Goal: Transaction & Acquisition: Purchase product/service

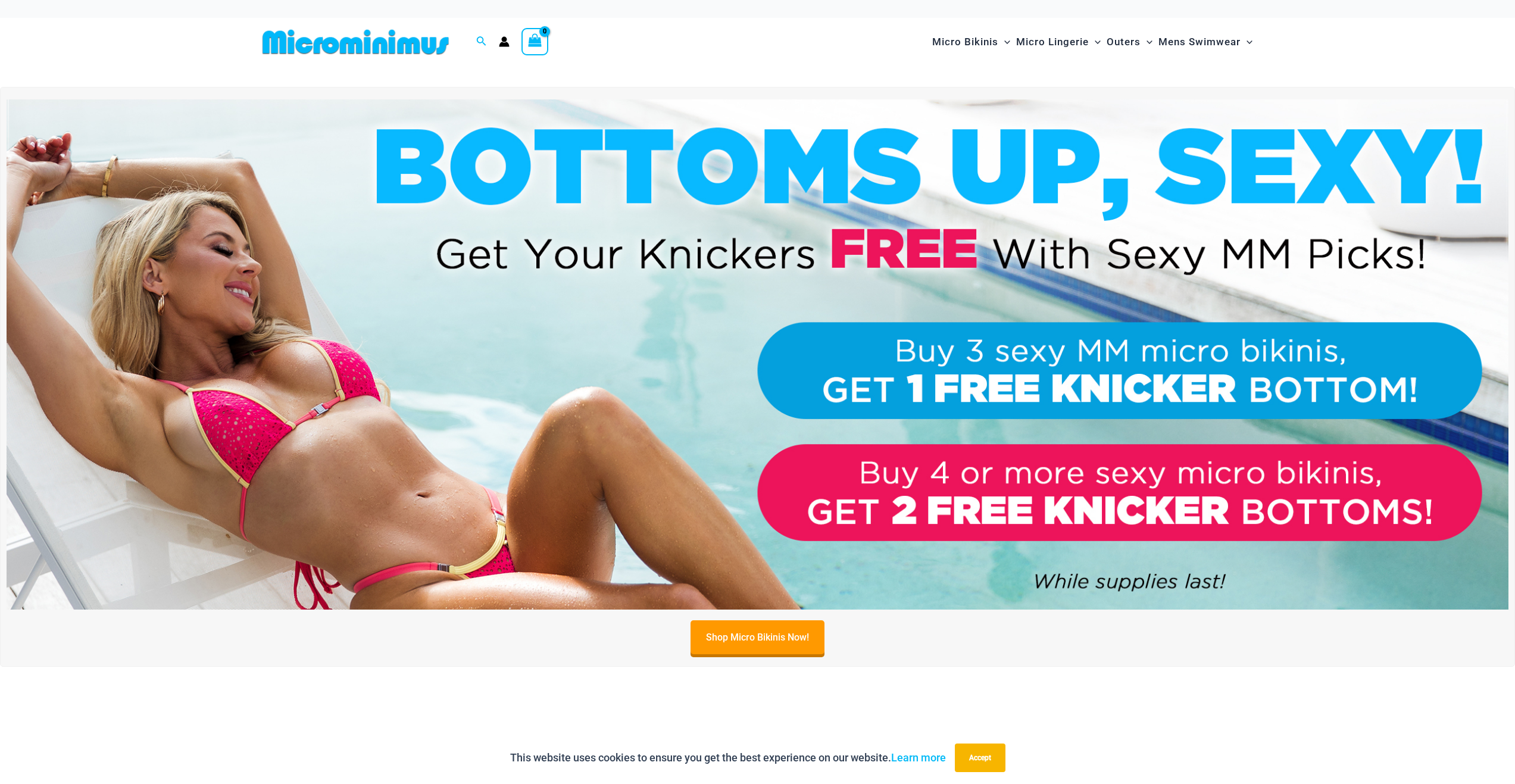
click at [1292, 199] on img at bounding box center [757, 354] width 1502 height 510
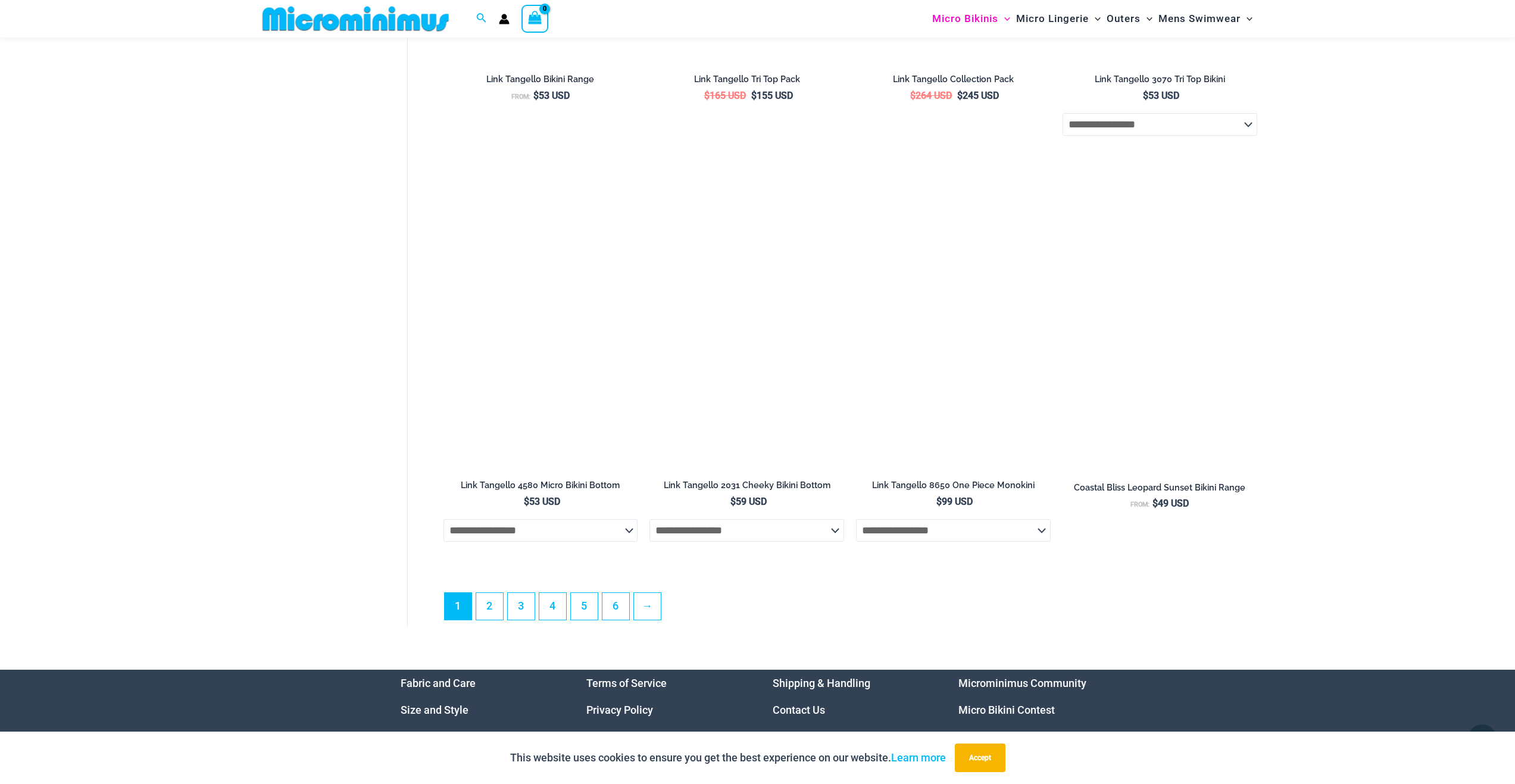
scroll to position [3085, 0]
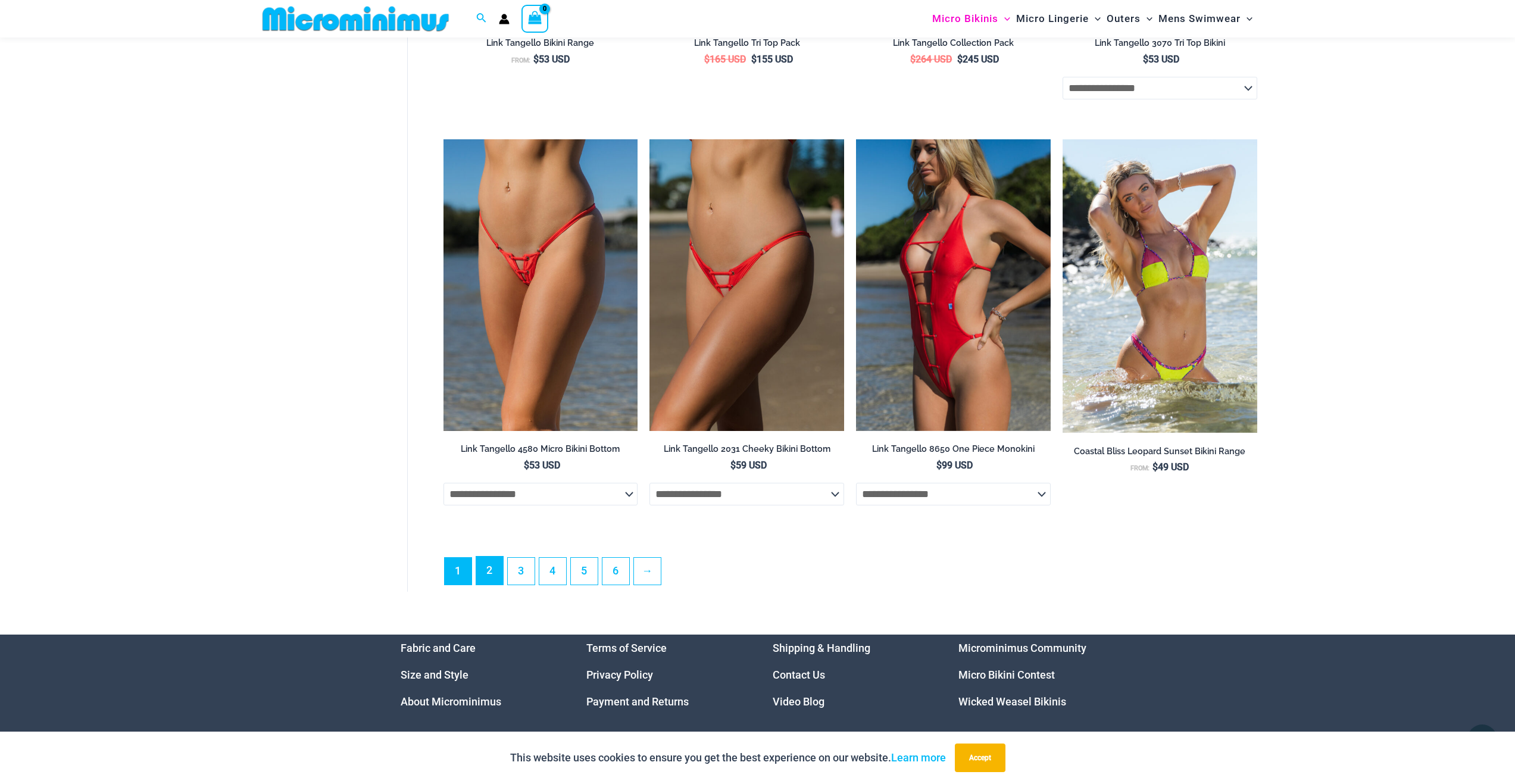
click at [495, 581] on link "2" at bounding box center [490, 571] width 27 height 28
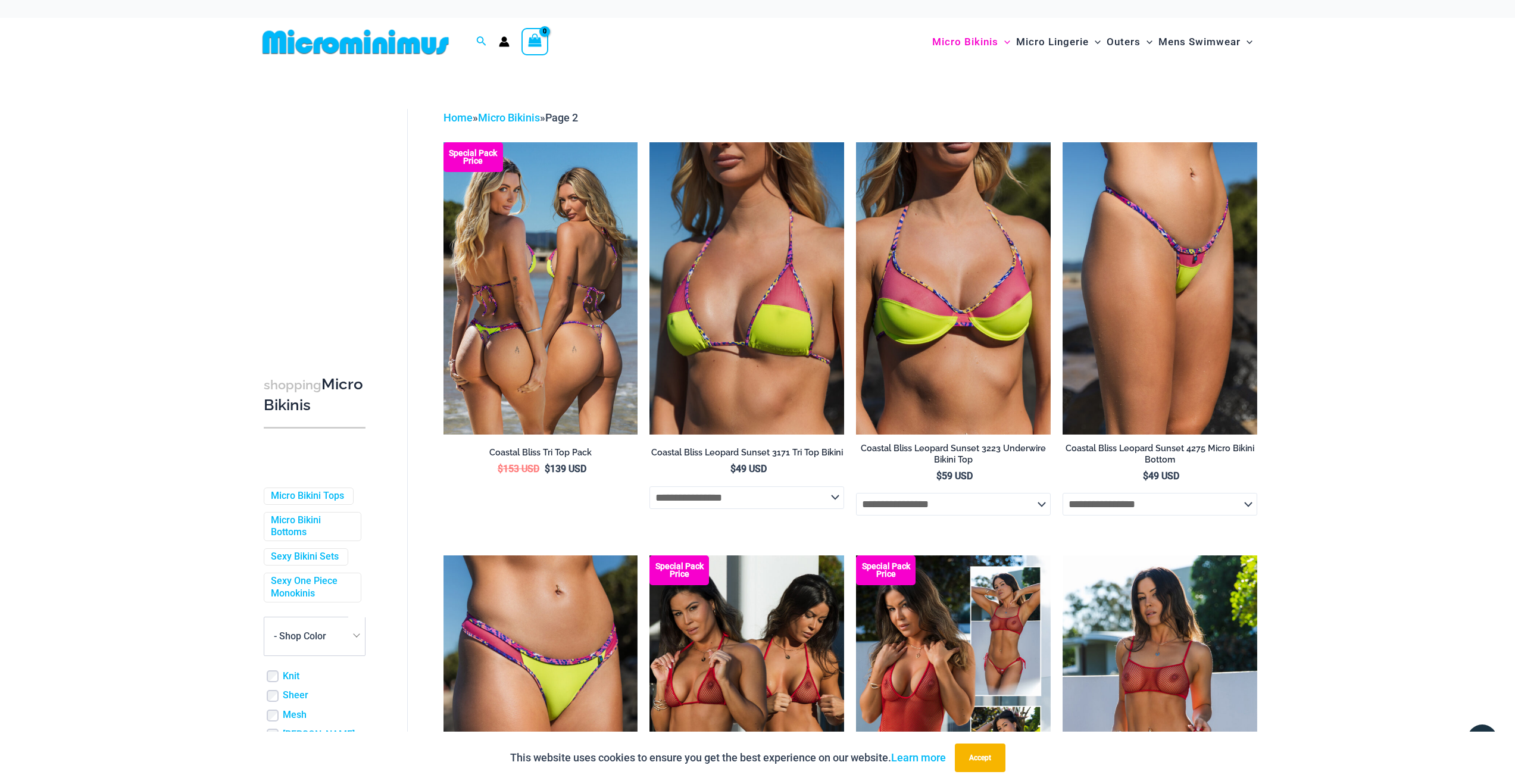
click at [556, 291] on img at bounding box center [540, 288] width 194 height 292
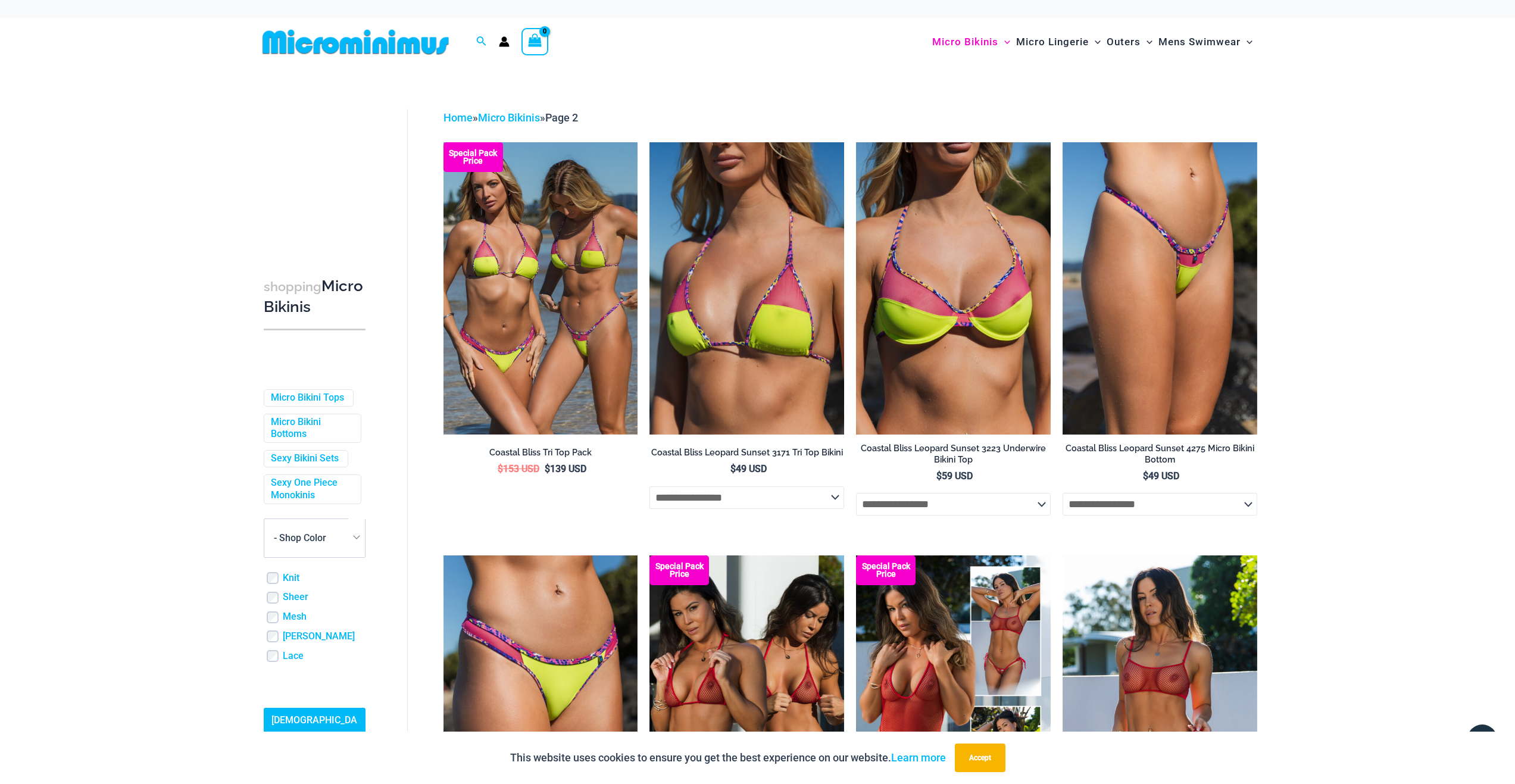
click at [343, 39] on img at bounding box center [355, 42] width 196 height 27
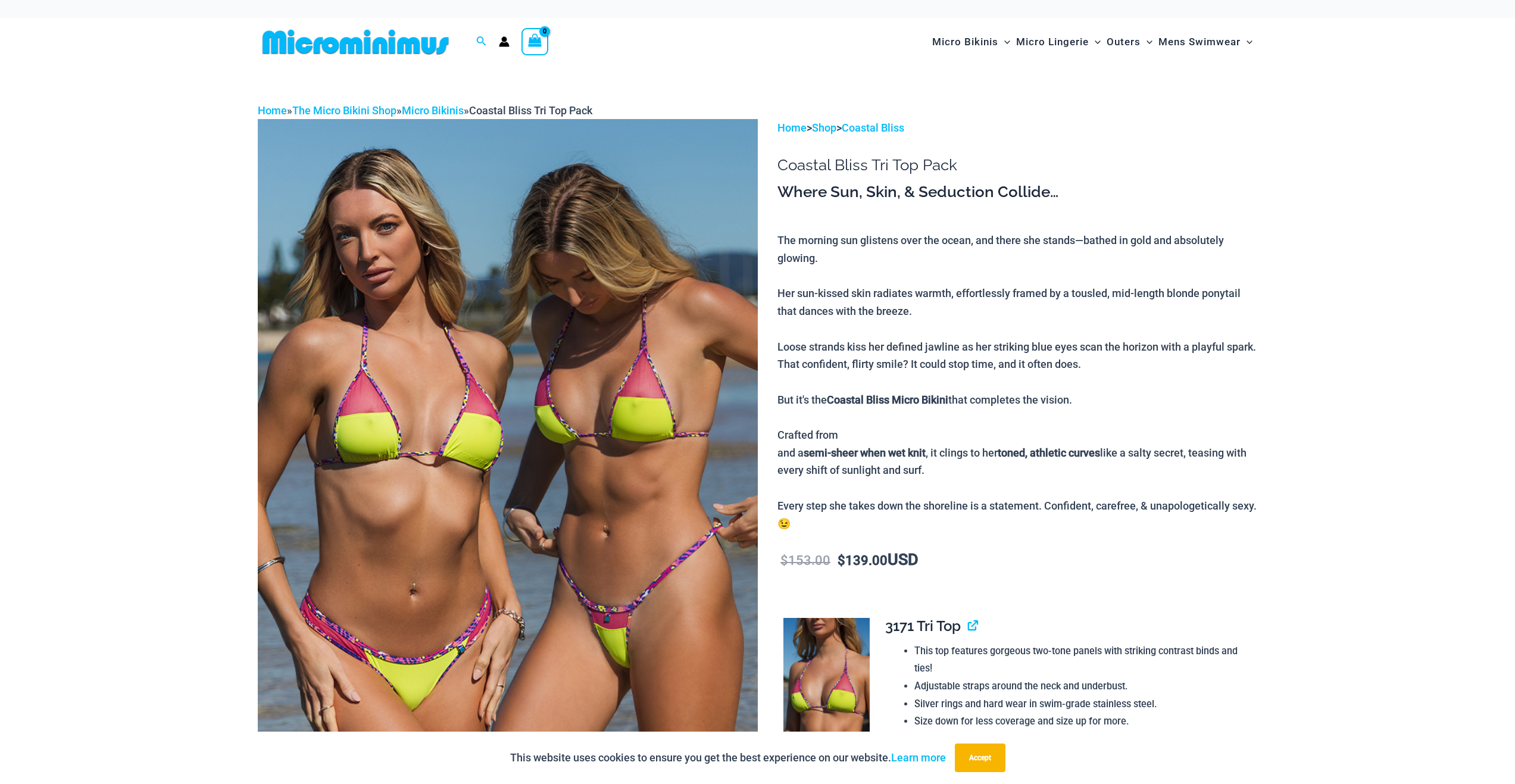
click at [546, 424] on img at bounding box center [507, 493] width 500 height 750
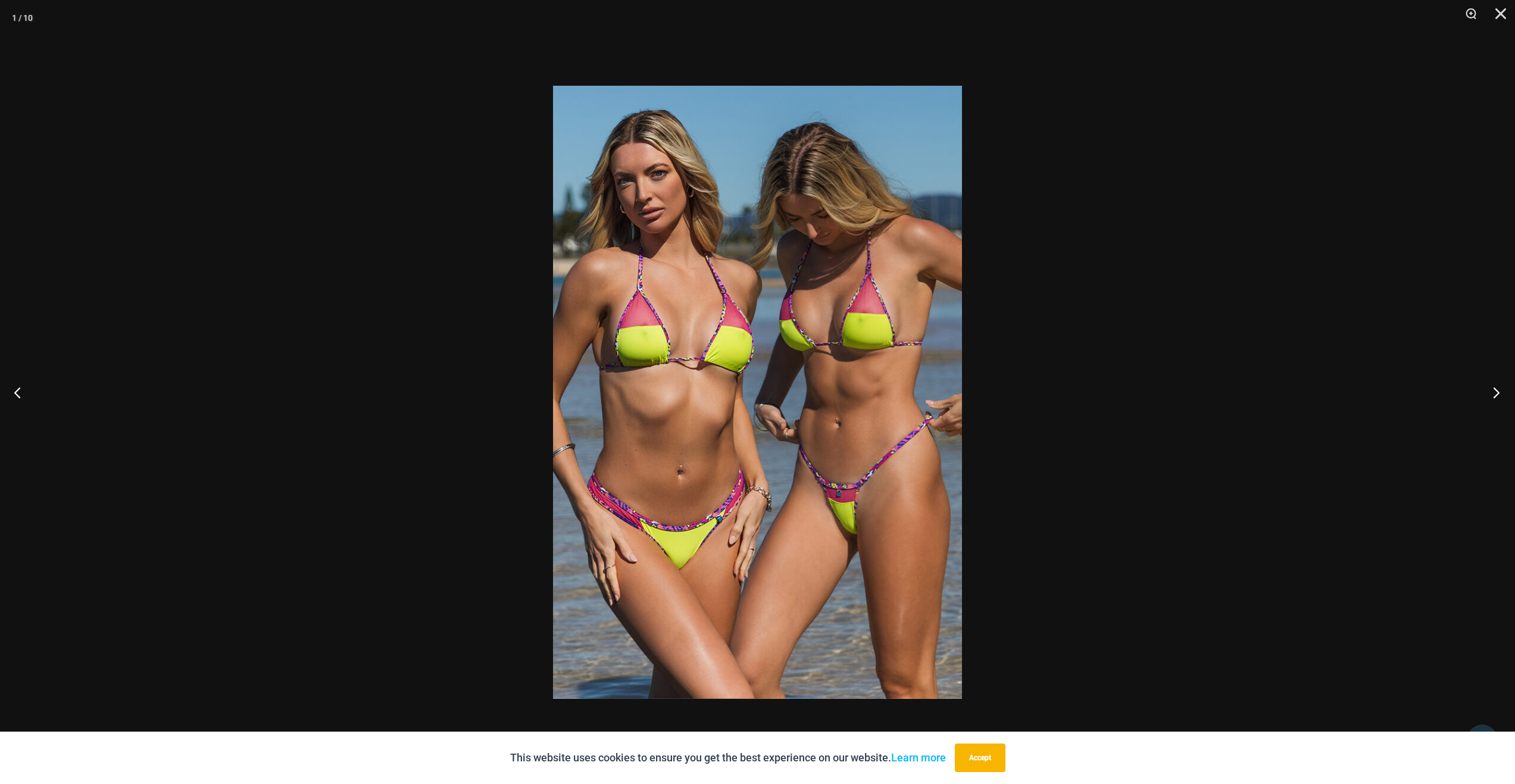
click at [1482, 402] on button "Next" at bounding box center [1492, 392] width 45 height 59
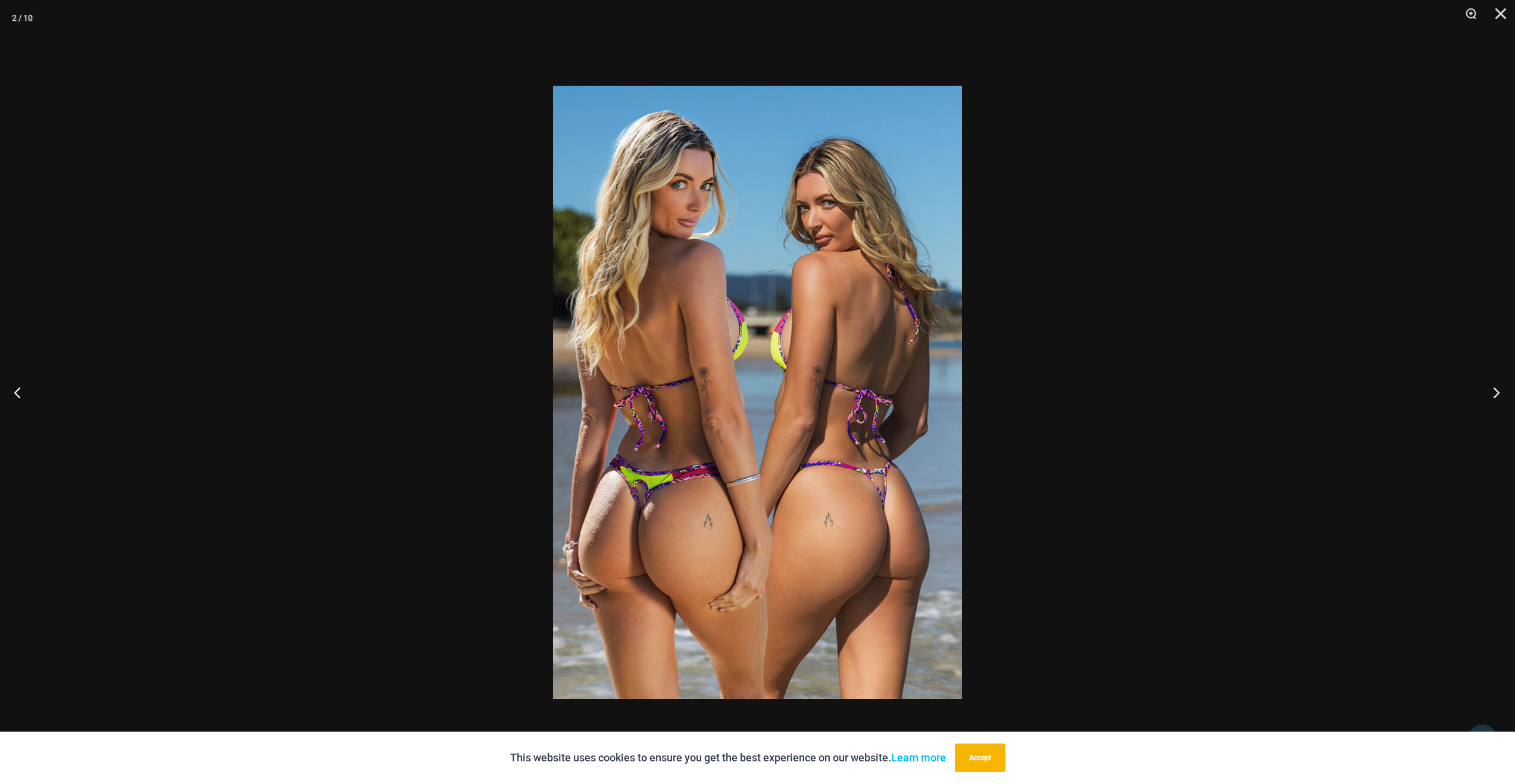
click at [1482, 402] on button "Next" at bounding box center [1492, 392] width 45 height 59
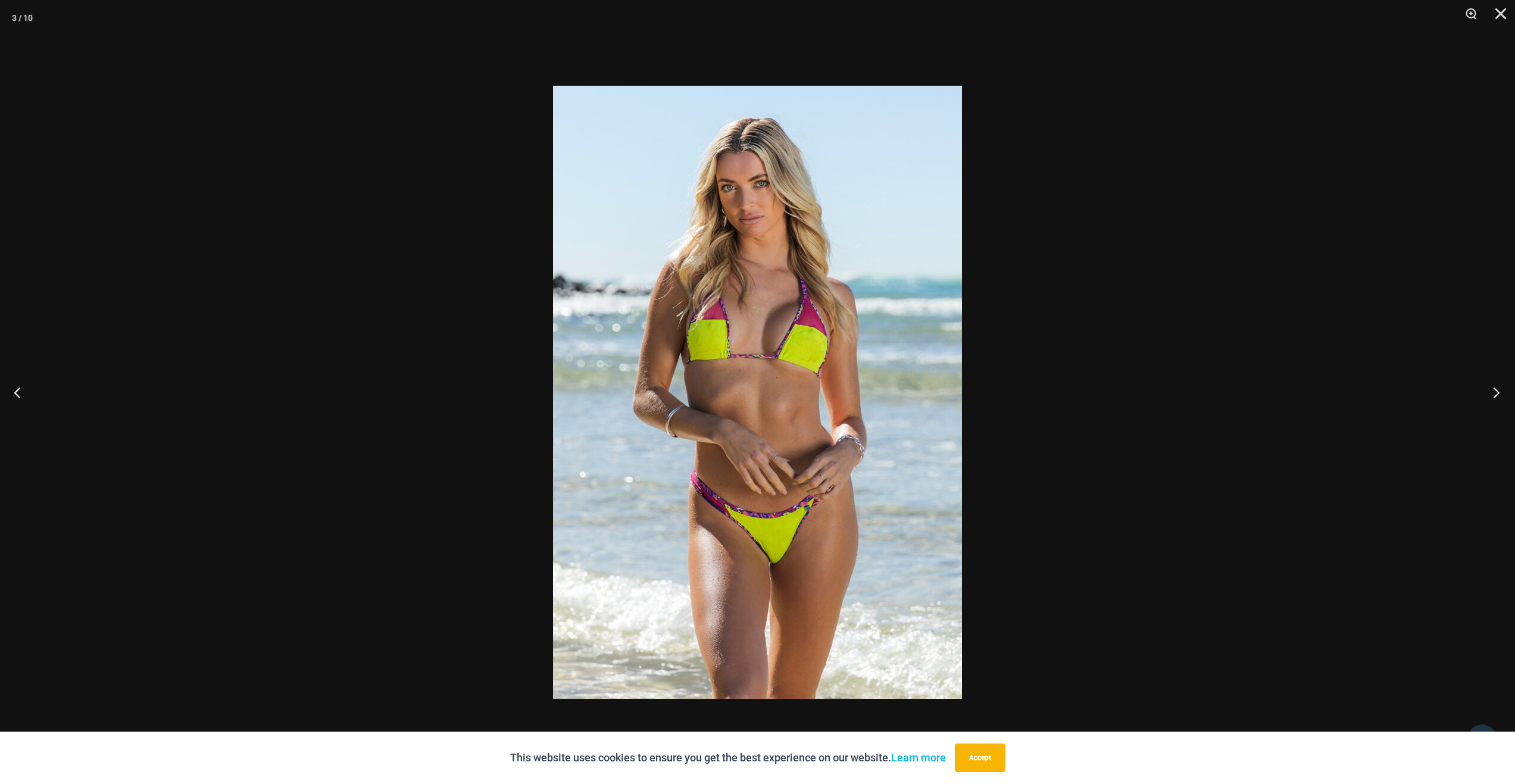
click at [1482, 402] on button "Next" at bounding box center [1492, 392] width 45 height 59
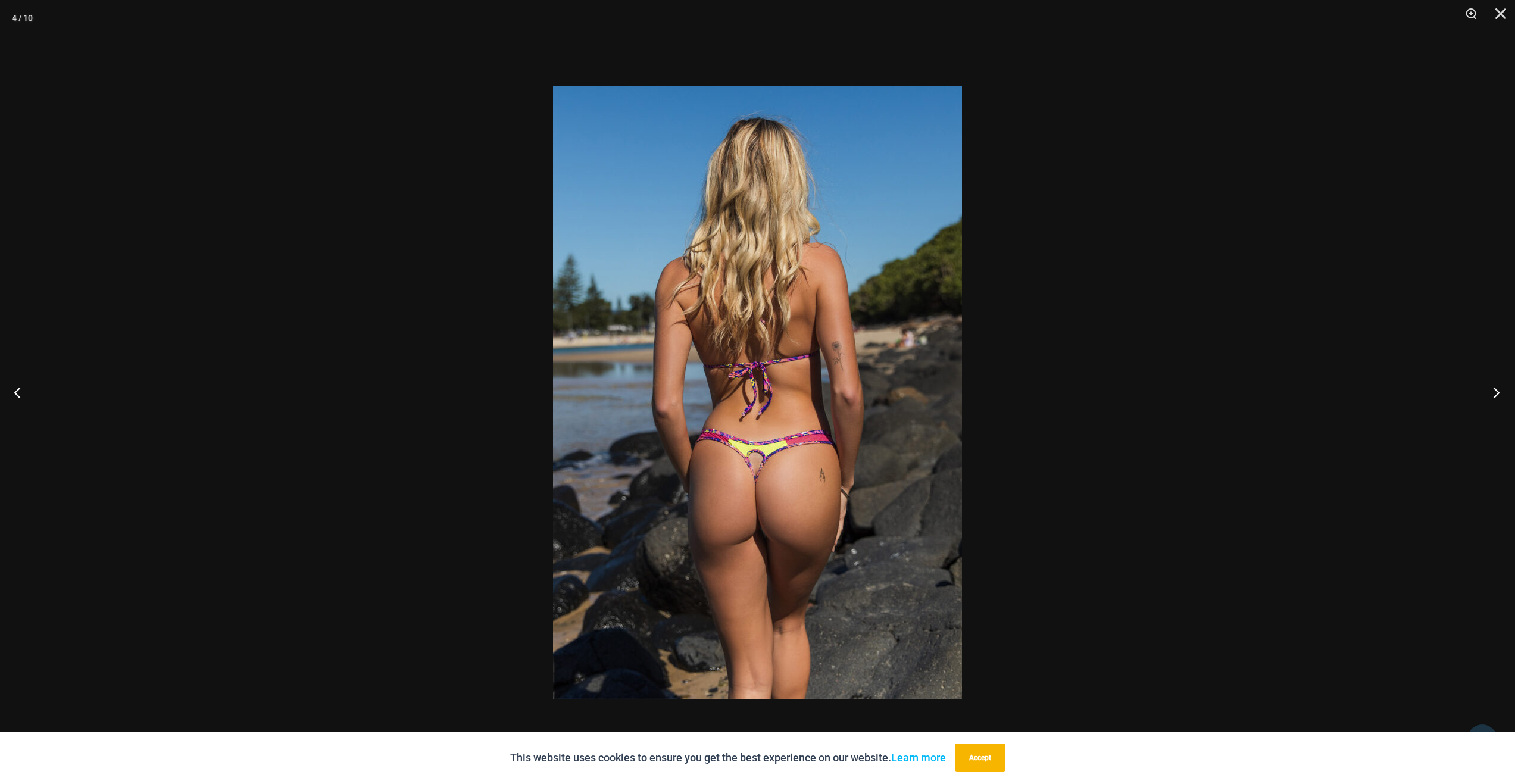
click at [1482, 402] on button "Next" at bounding box center [1492, 392] width 45 height 59
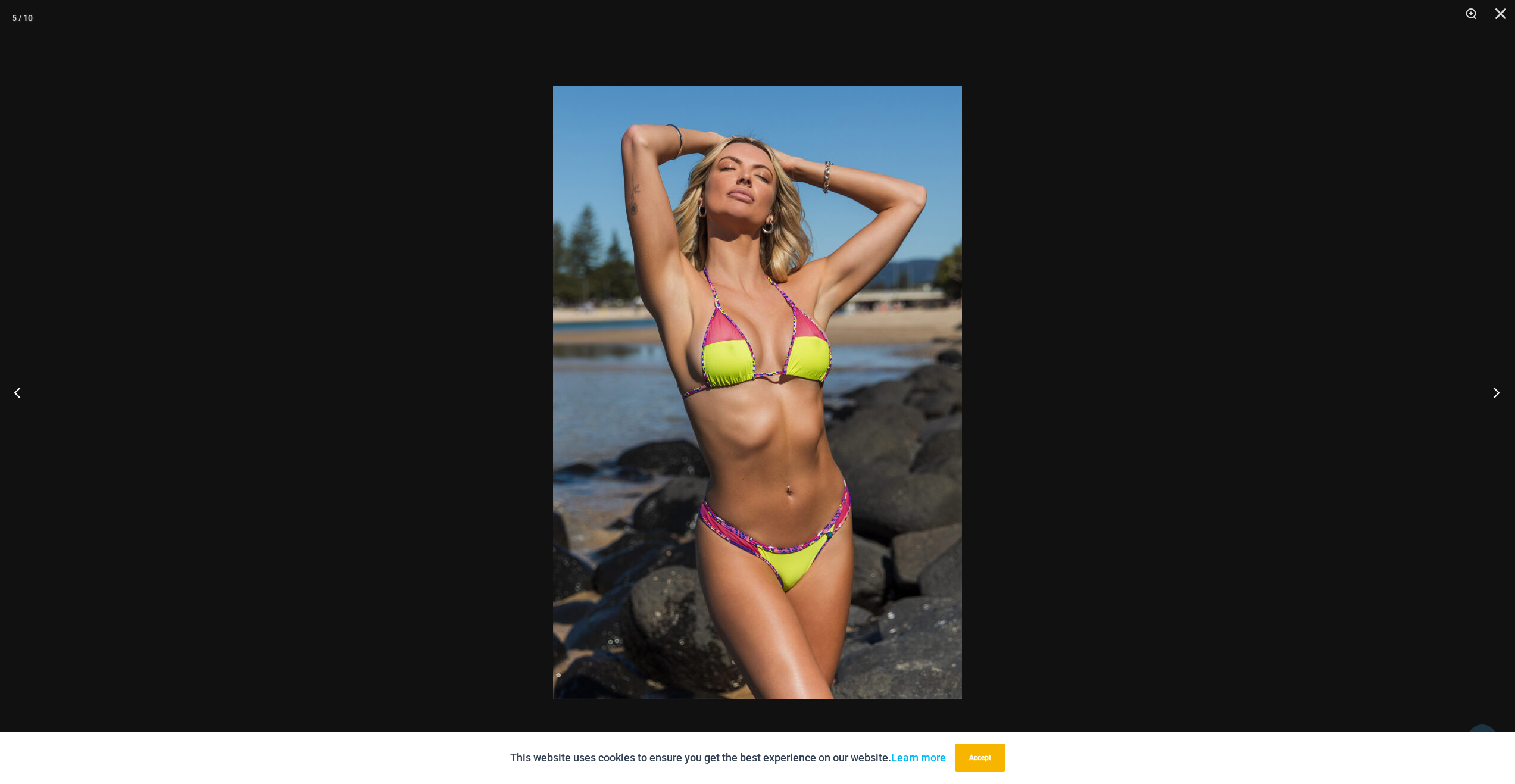
click at [1482, 402] on button "Next" at bounding box center [1492, 392] width 45 height 59
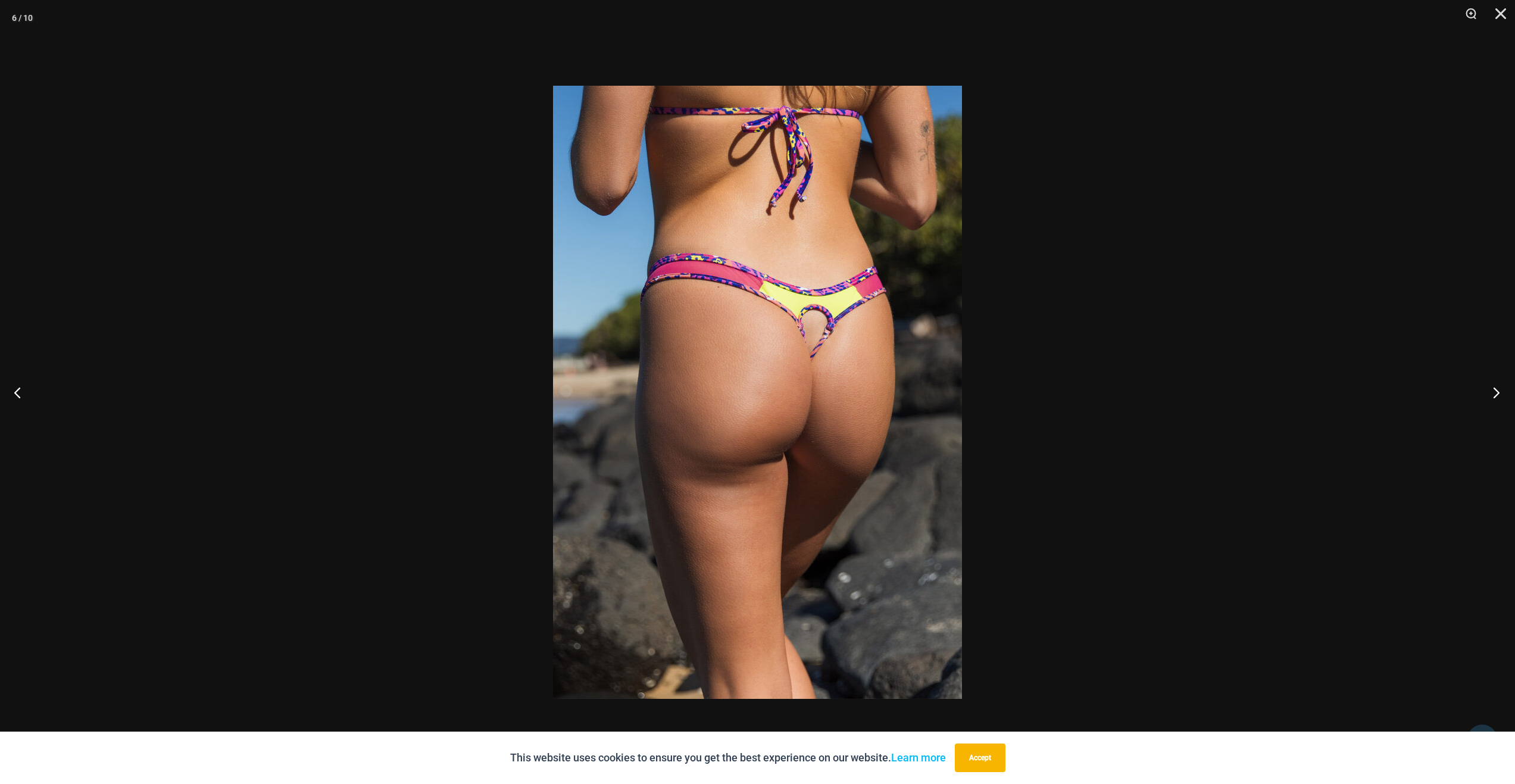
click at [1482, 402] on button "Next" at bounding box center [1492, 392] width 45 height 59
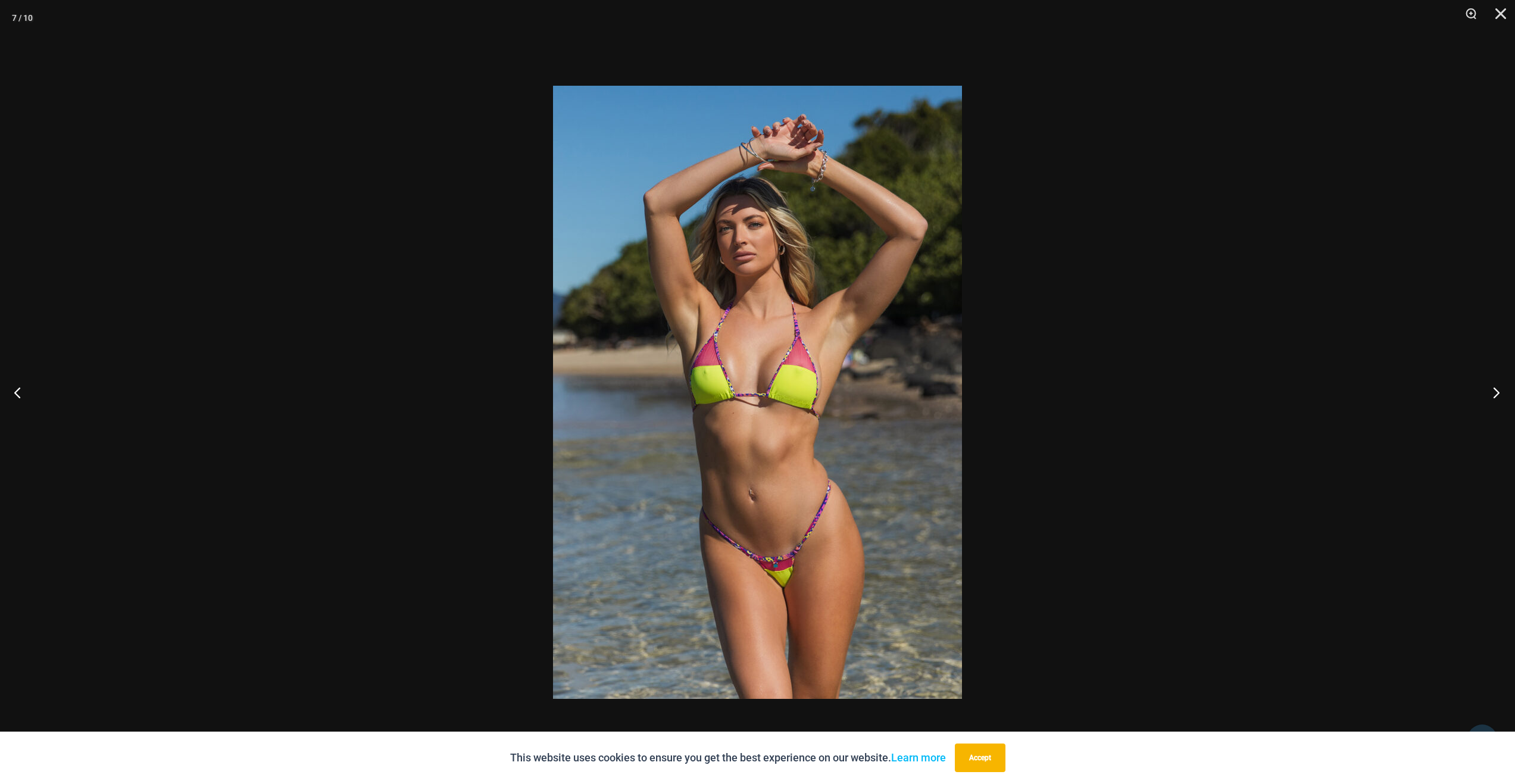
click at [1482, 402] on button "Next" at bounding box center [1492, 392] width 45 height 59
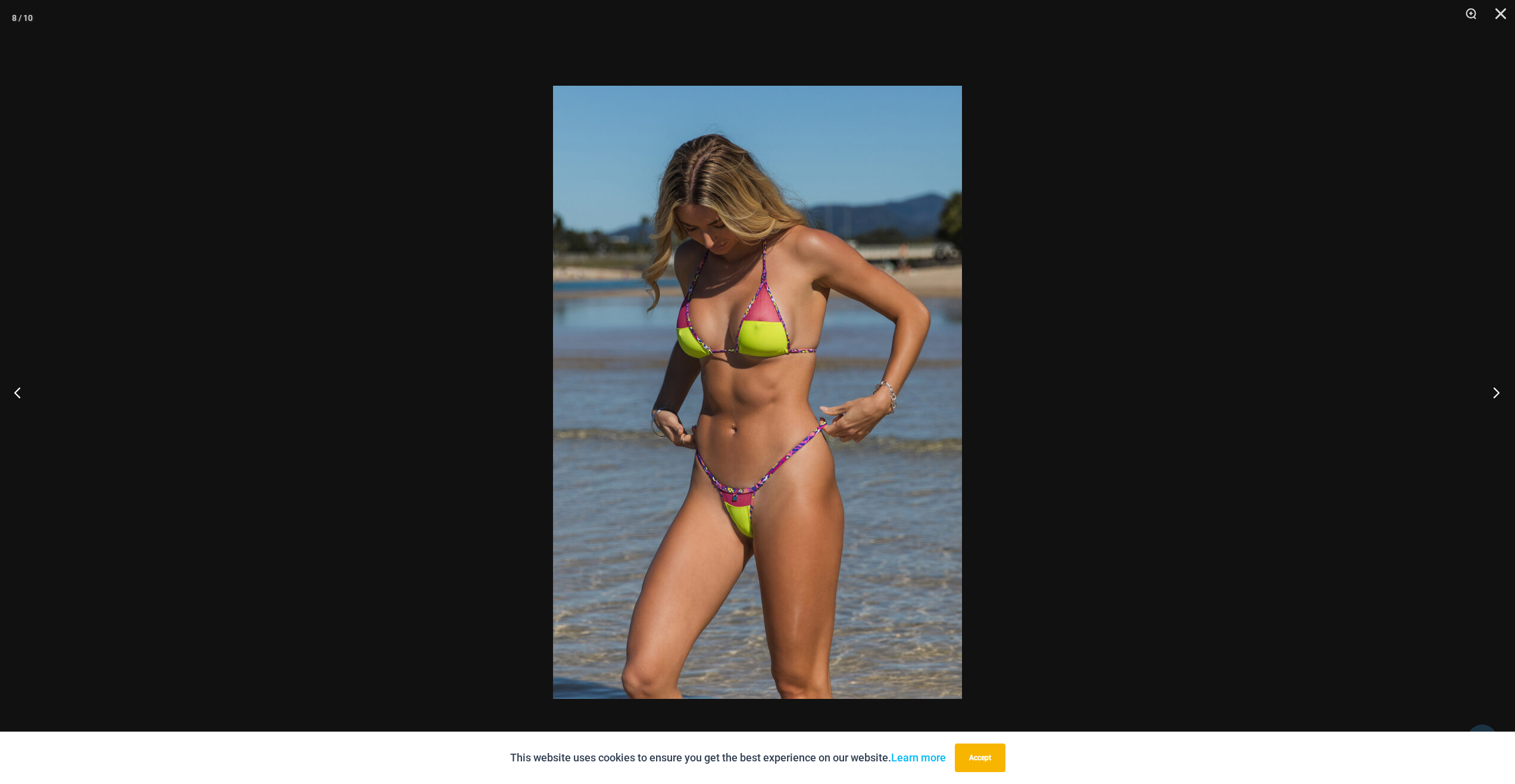
click at [1482, 402] on button "Next" at bounding box center [1492, 392] width 45 height 59
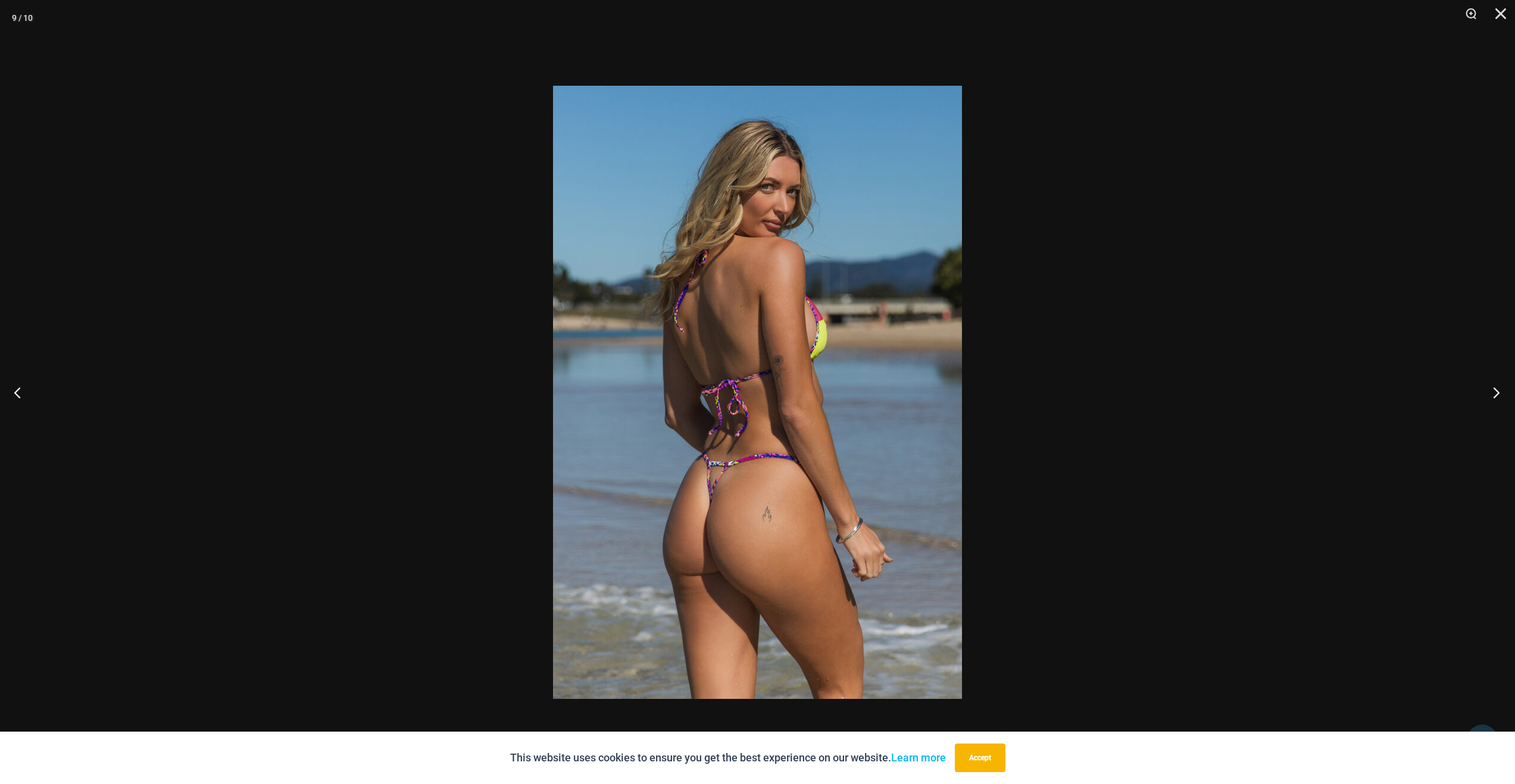
click at [1482, 402] on button "Next" at bounding box center [1492, 392] width 45 height 59
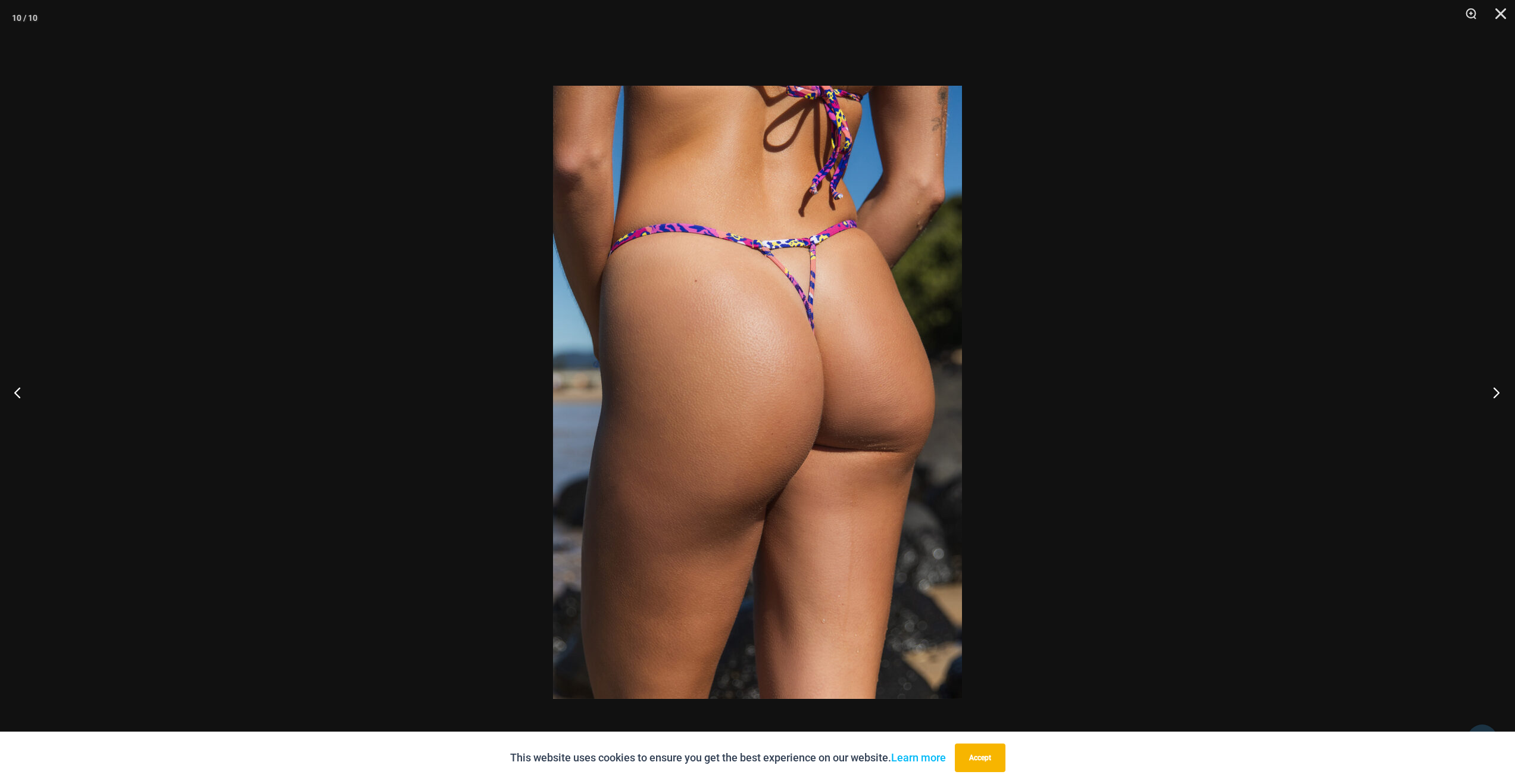
click at [1482, 402] on button "Next" at bounding box center [1492, 392] width 45 height 59
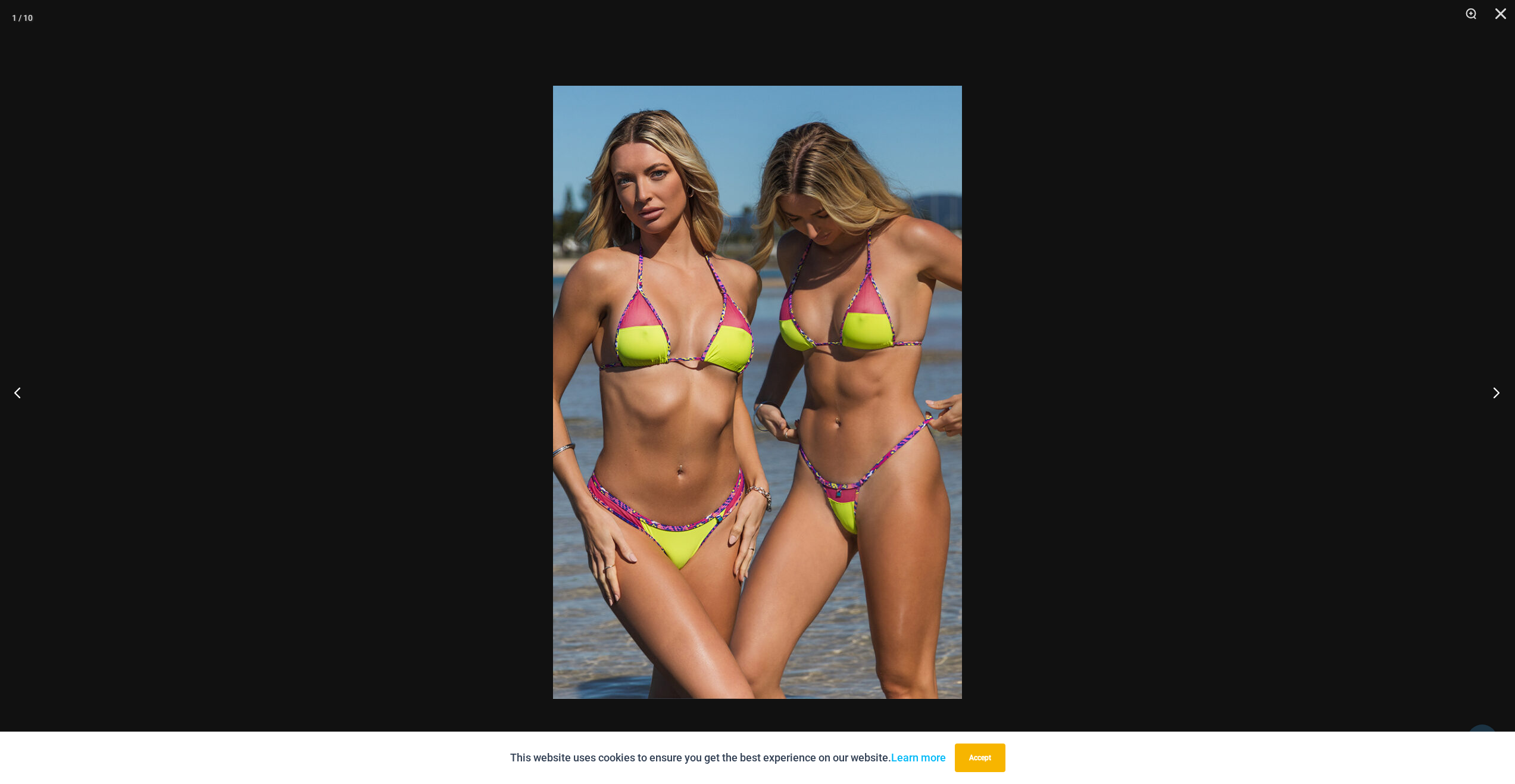
click at [1482, 402] on button "Next" at bounding box center [1492, 392] width 45 height 59
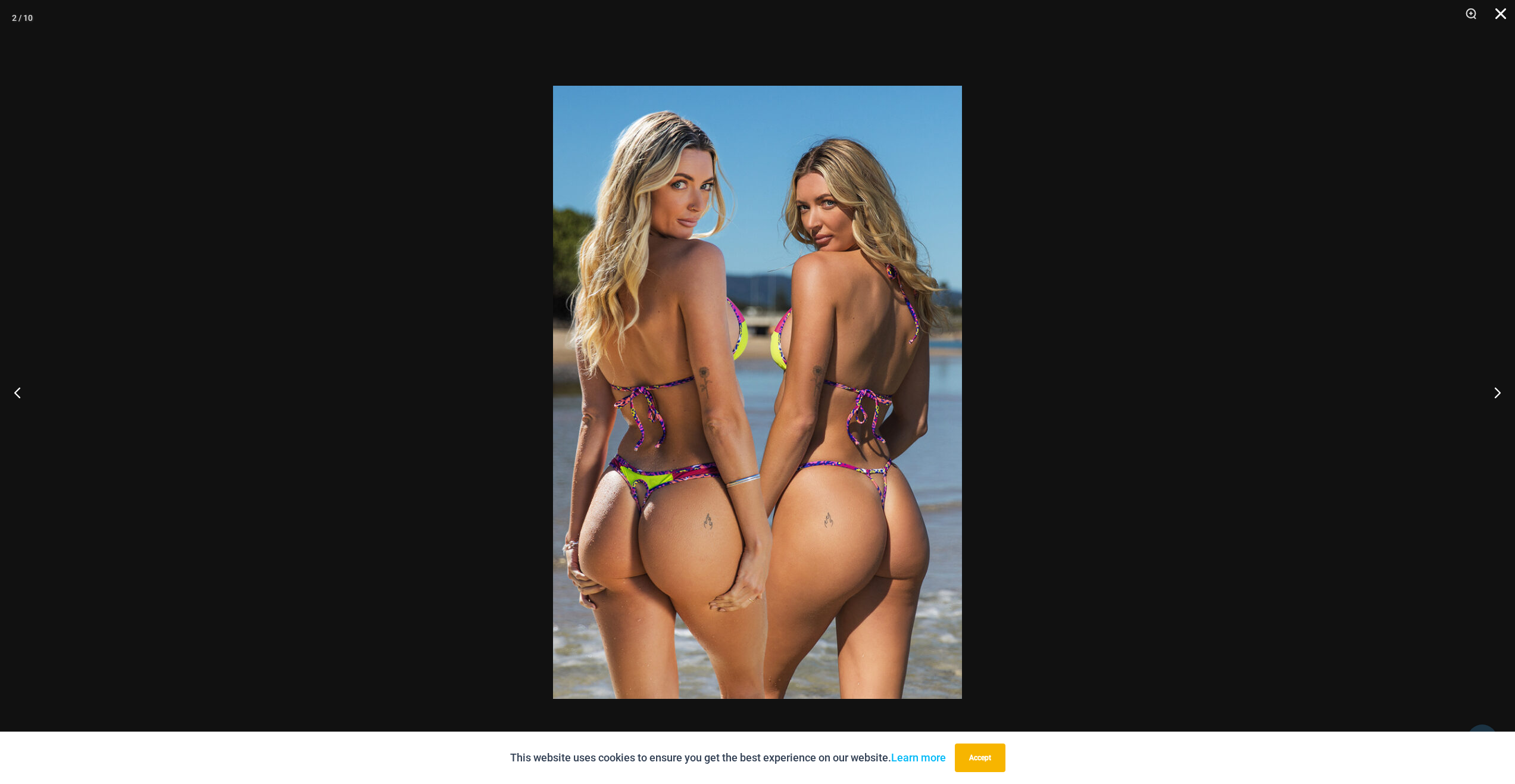
click at [1500, 18] on button "Close" at bounding box center [1496, 18] width 30 height 36
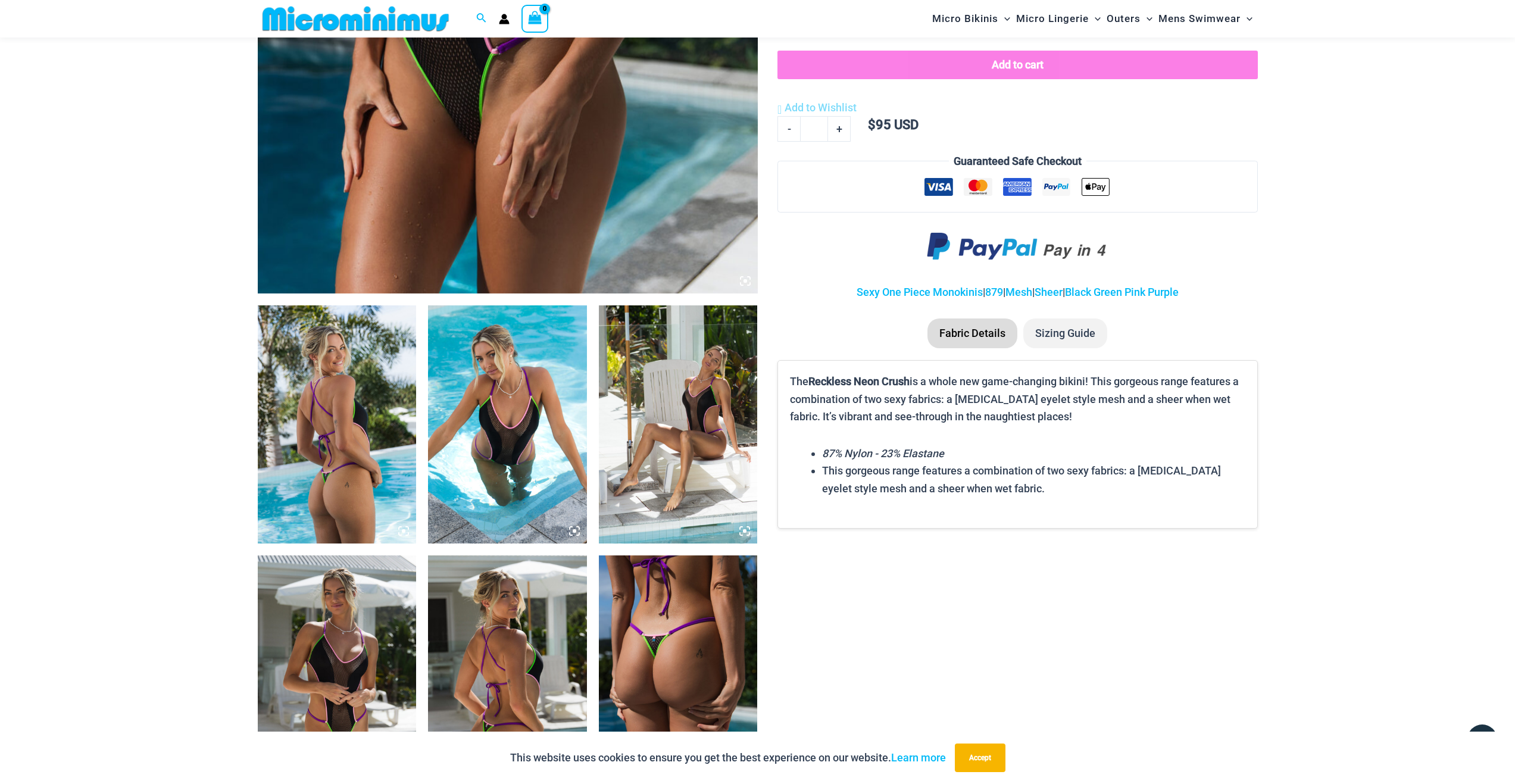
scroll to position [584, 0]
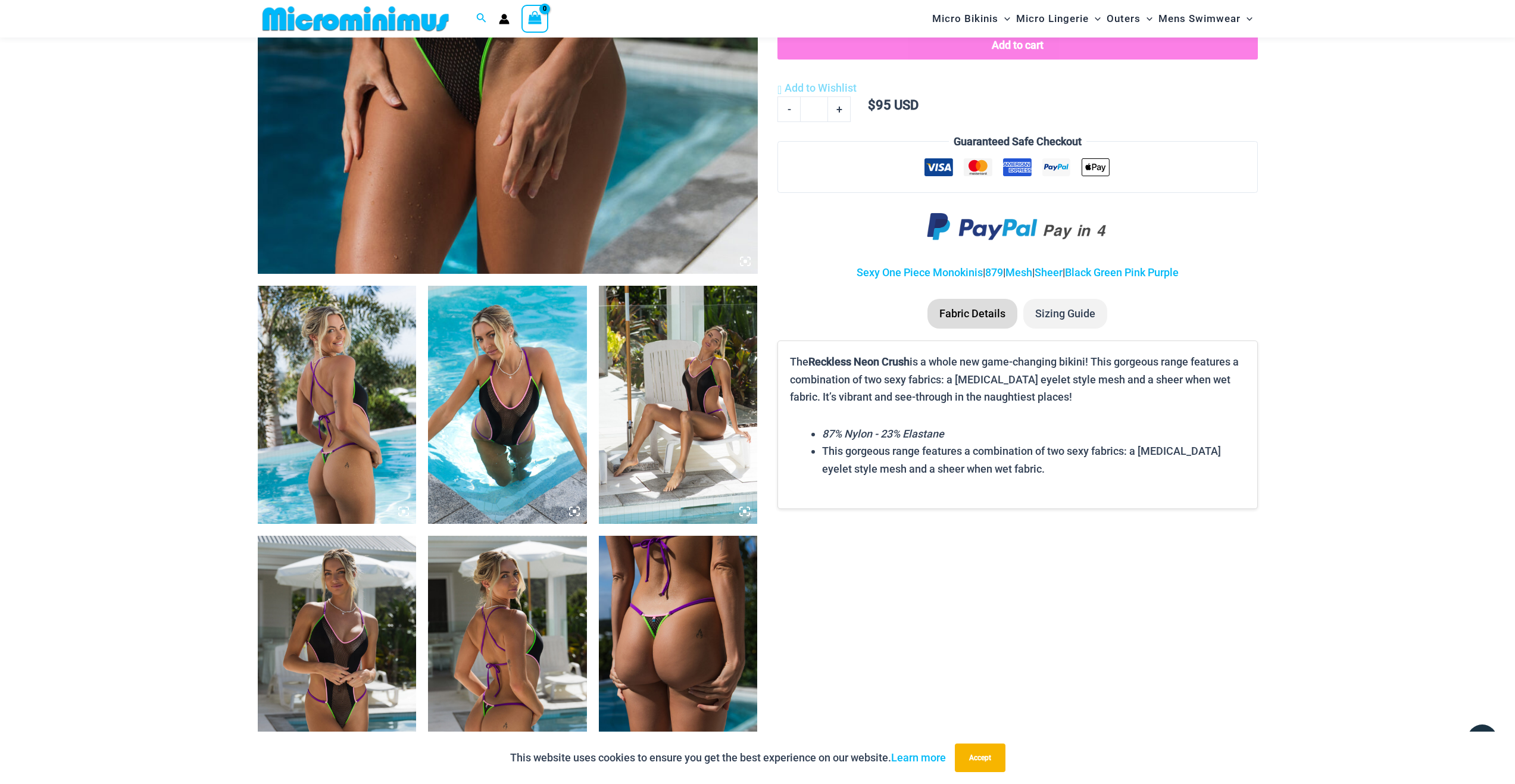
click at [352, 394] on img at bounding box center [337, 405] width 159 height 238
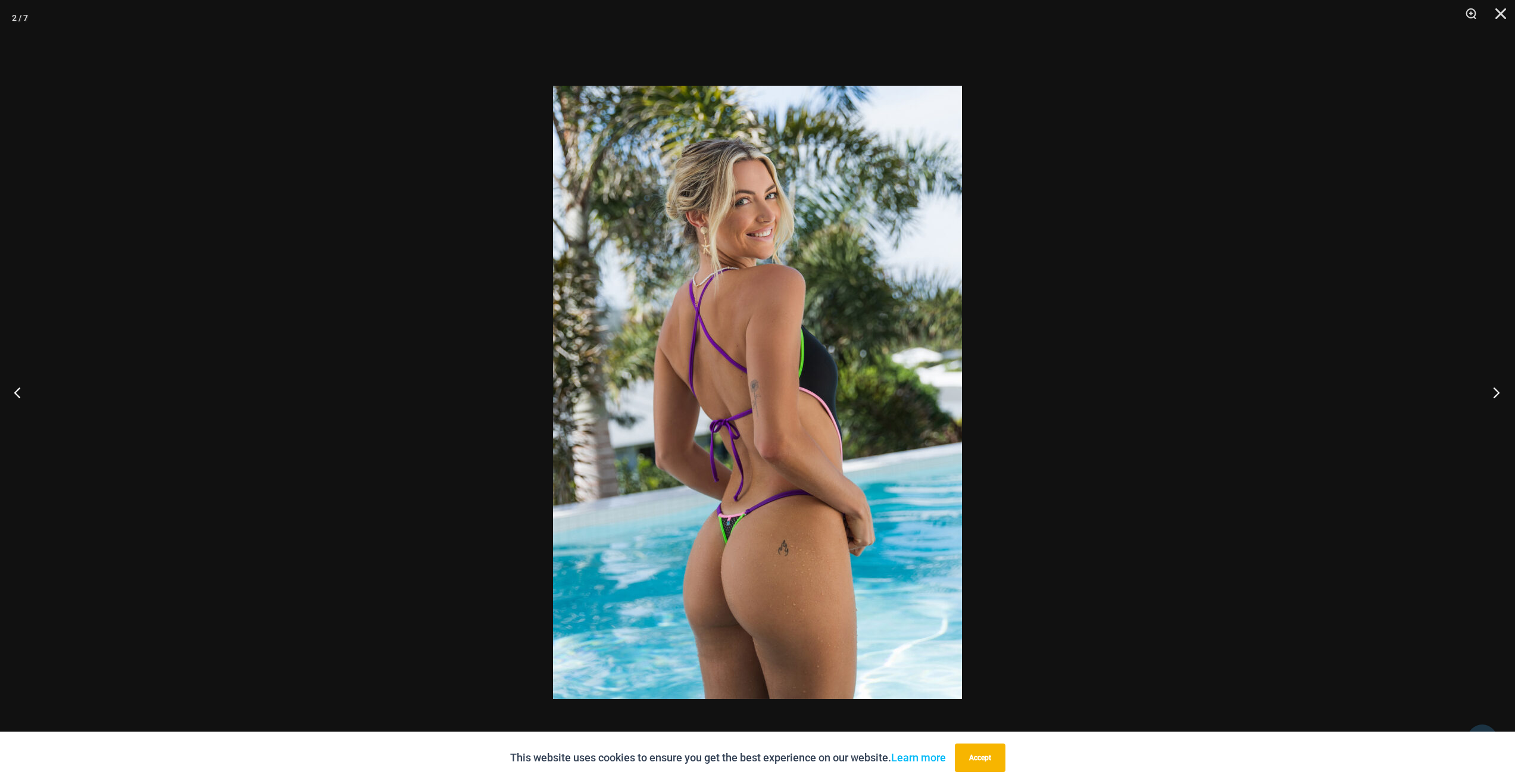
click at [1497, 392] on button "Next" at bounding box center [1492, 392] width 45 height 59
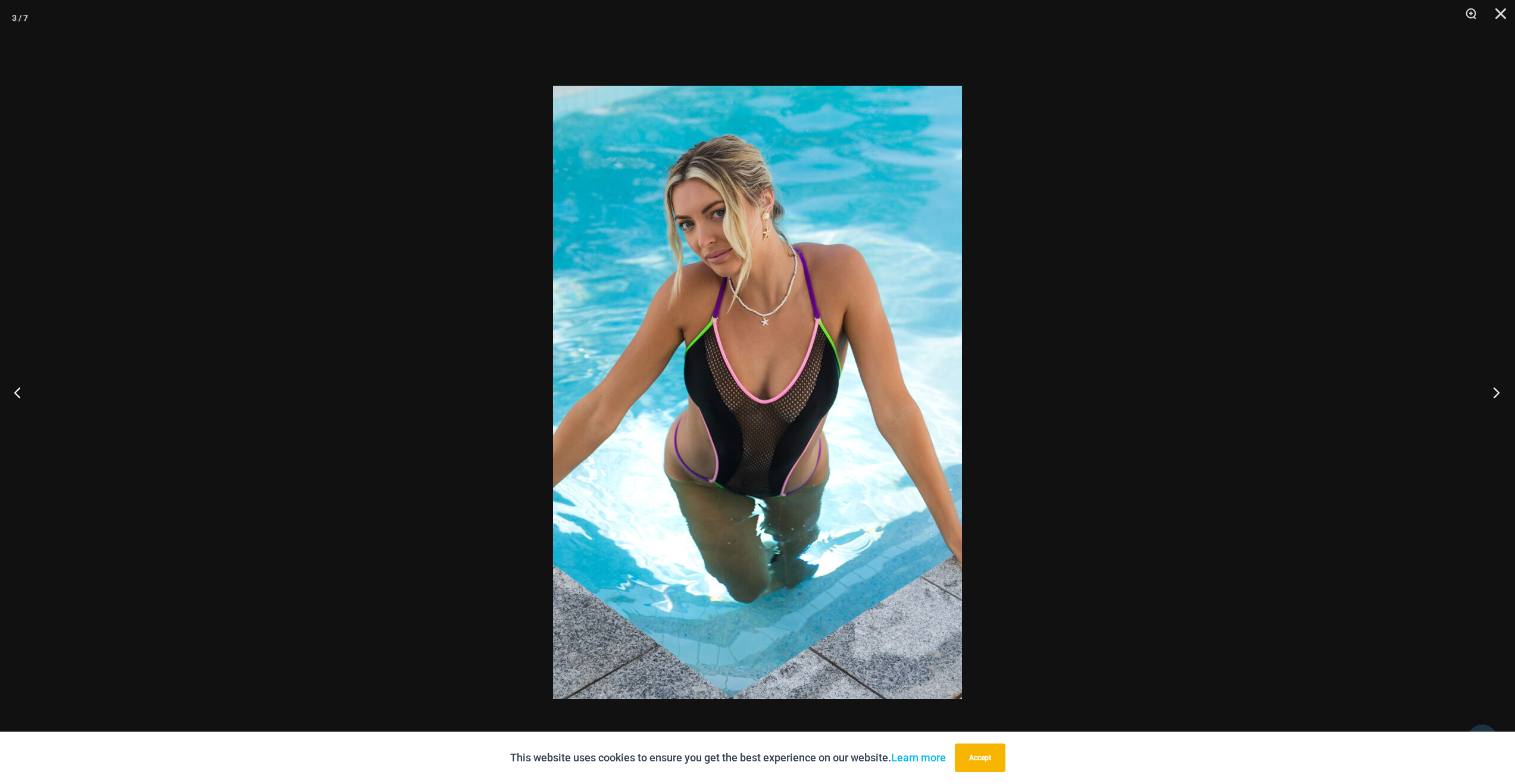
click at [1497, 392] on button "Next" at bounding box center [1492, 392] width 45 height 59
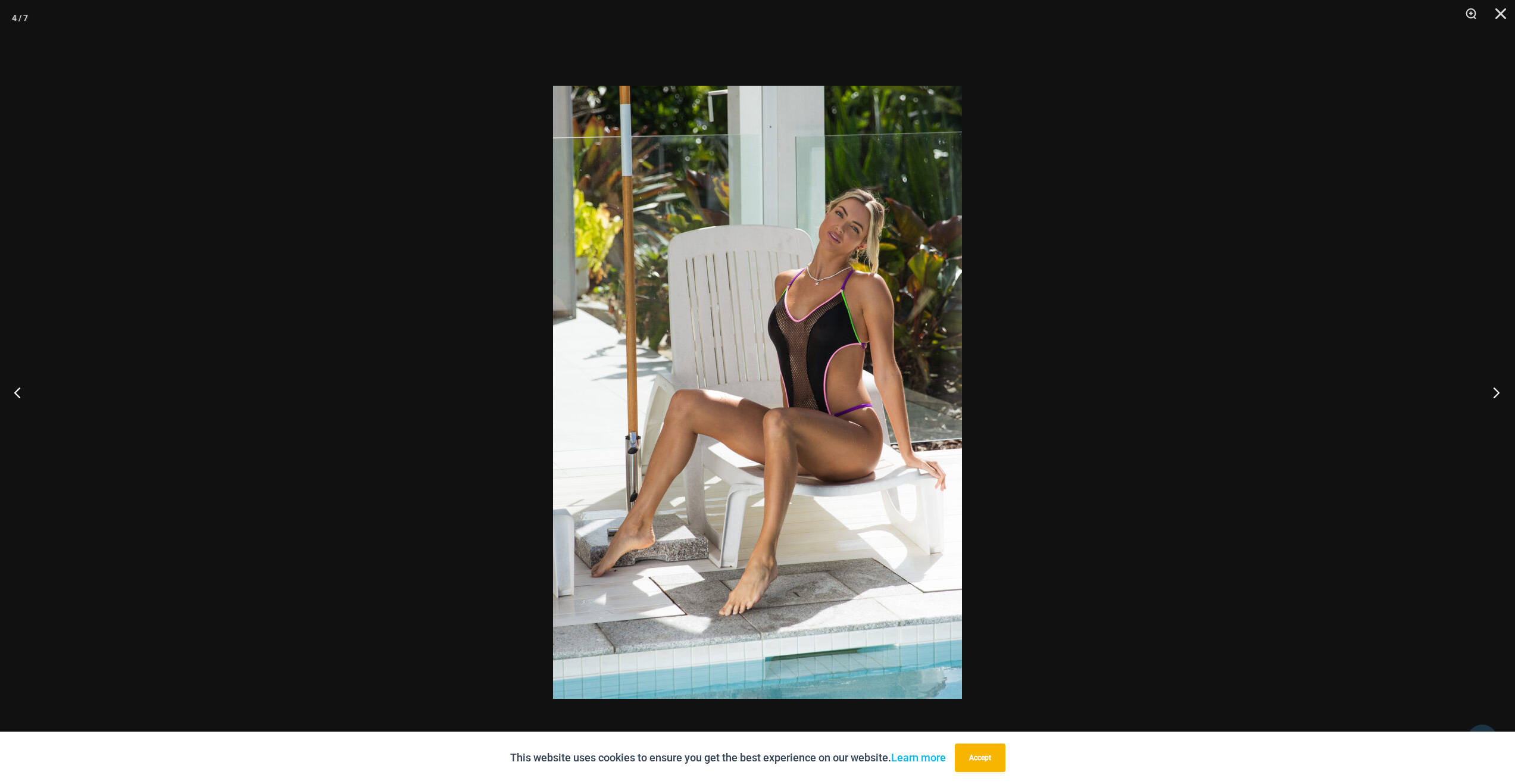
click at [1497, 392] on button "Next" at bounding box center [1492, 392] width 45 height 59
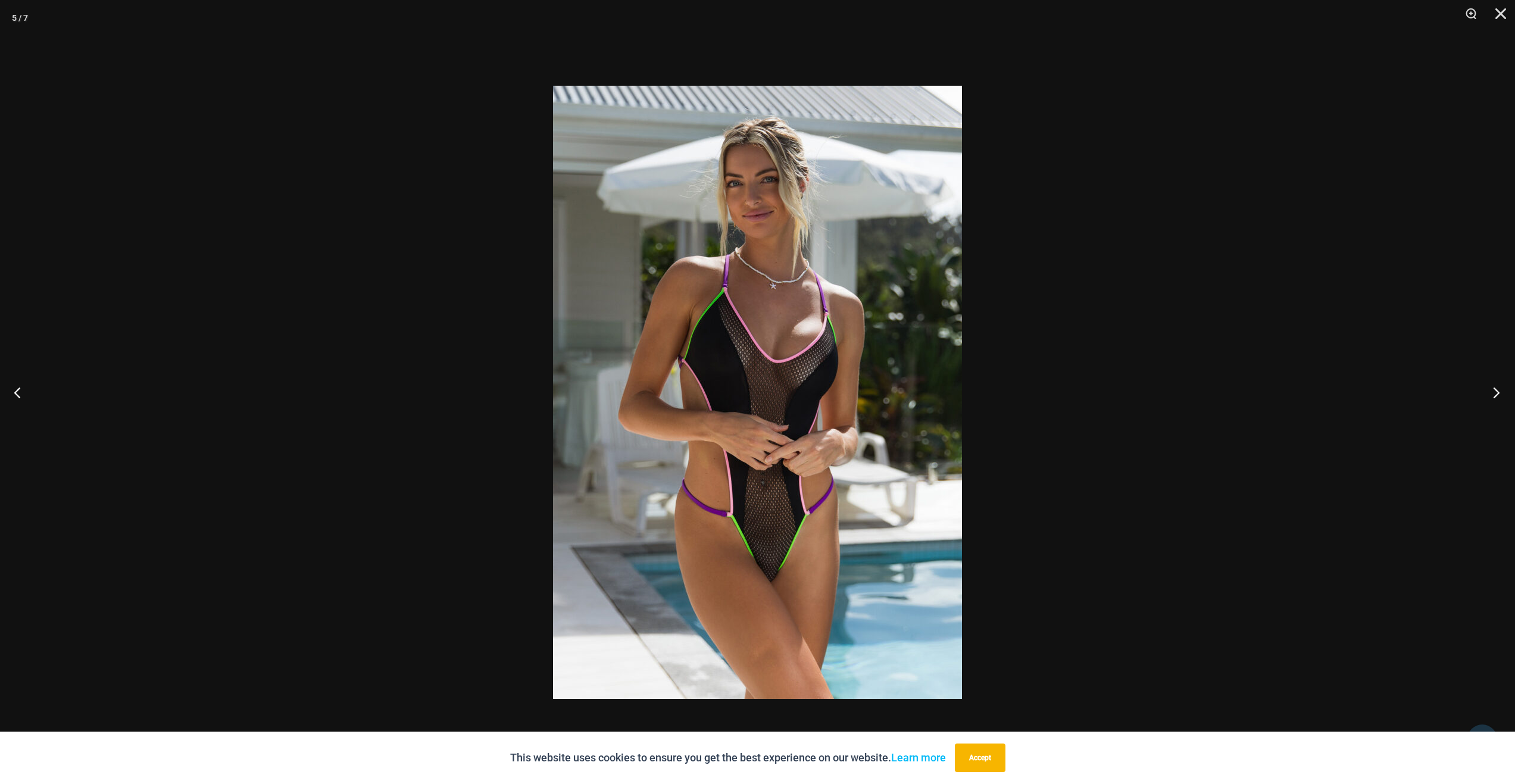
click at [1497, 392] on button "Next" at bounding box center [1492, 392] width 45 height 59
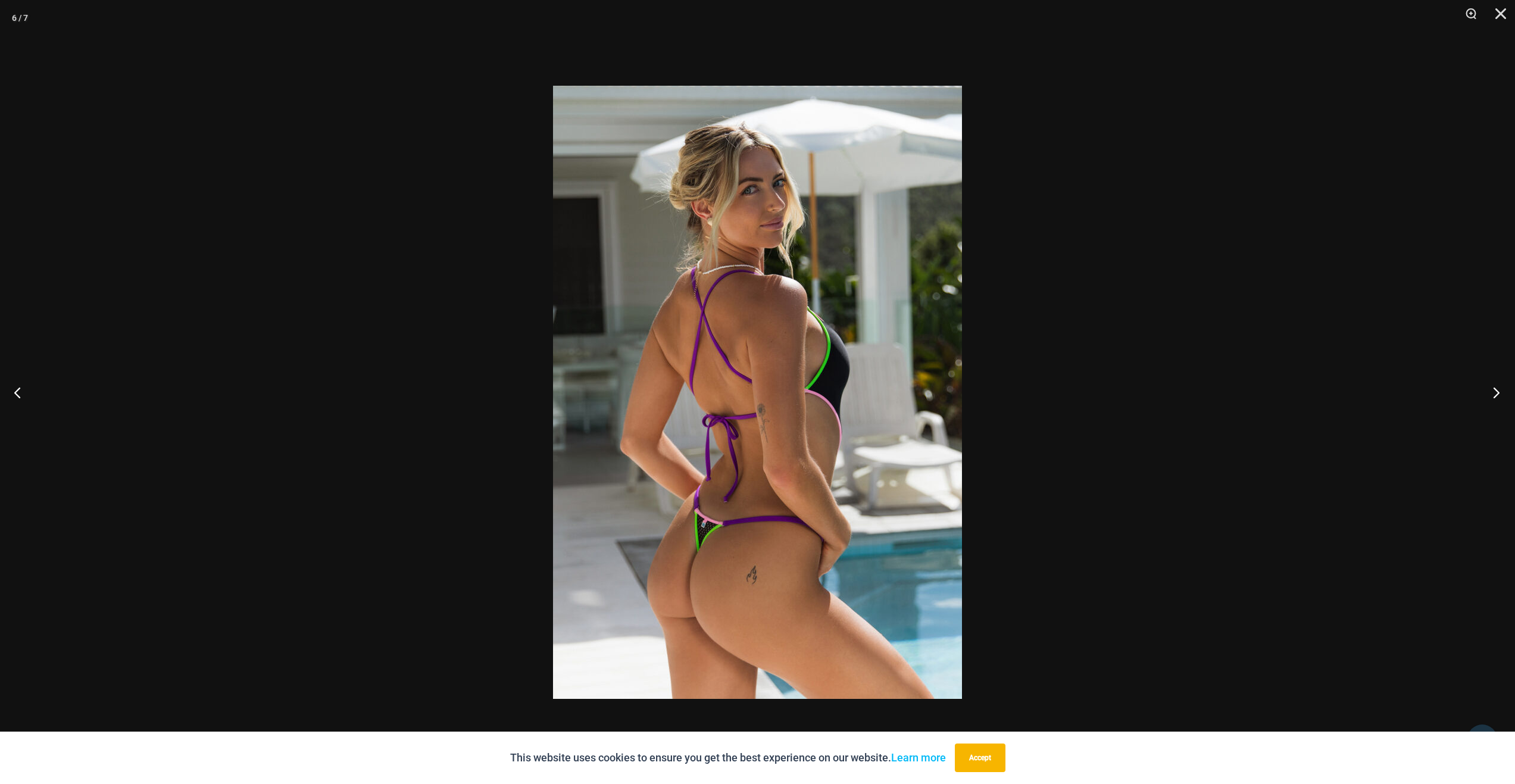
click at [1497, 392] on button "Next" at bounding box center [1492, 392] width 45 height 59
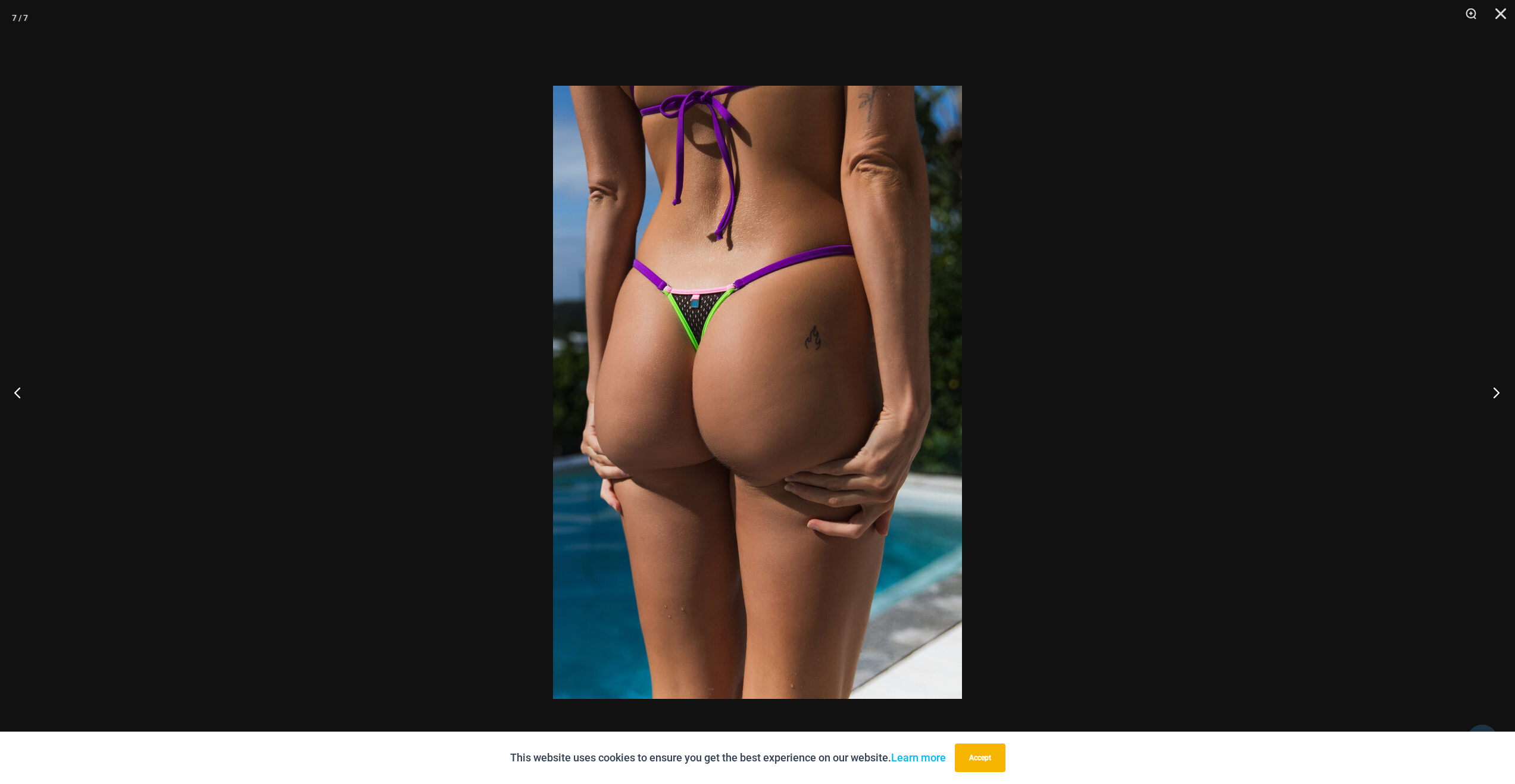
click at [1497, 392] on button "Next" at bounding box center [1492, 392] width 45 height 59
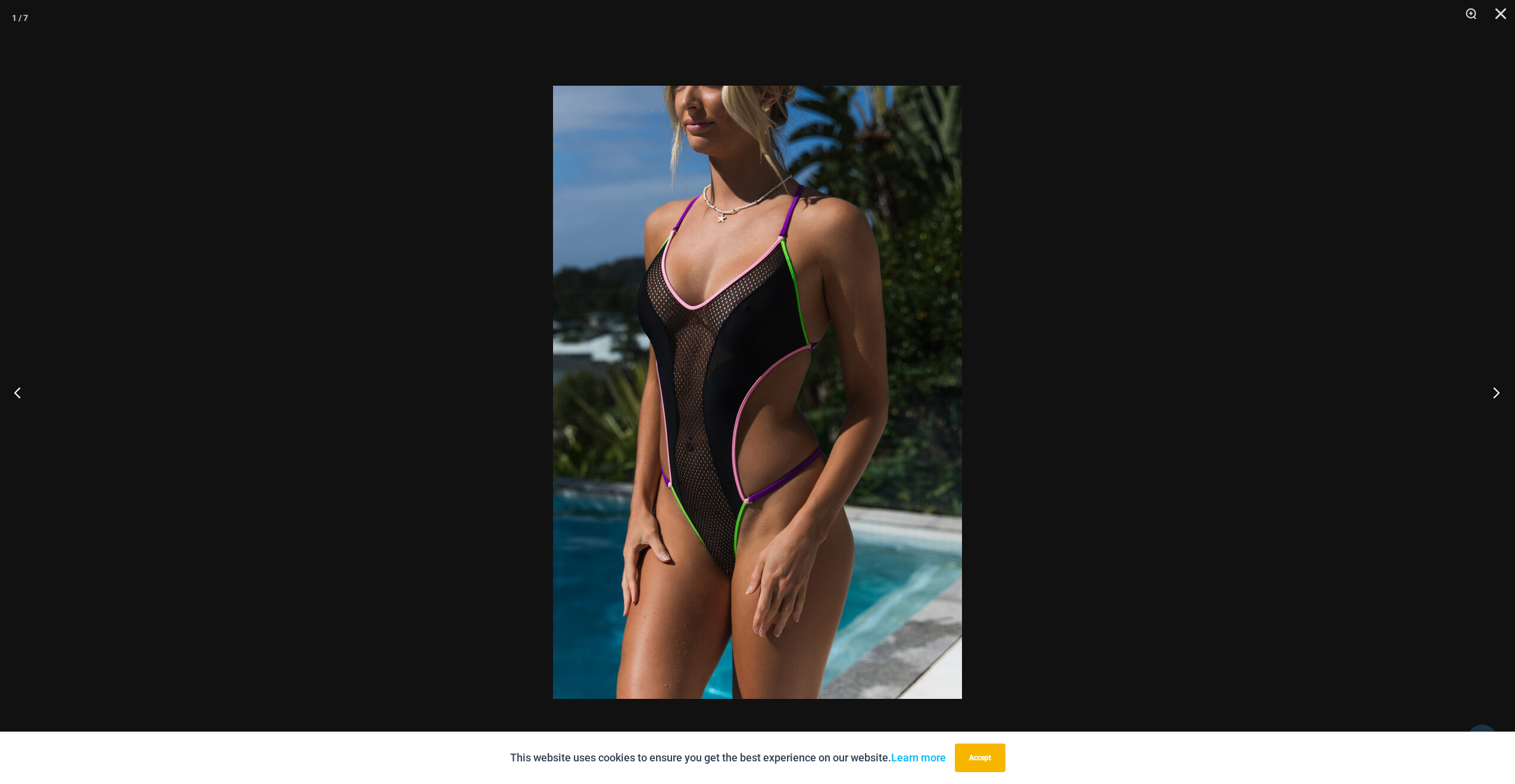
click at [1497, 392] on button "Next" at bounding box center [1492, 392] width 45 height 59
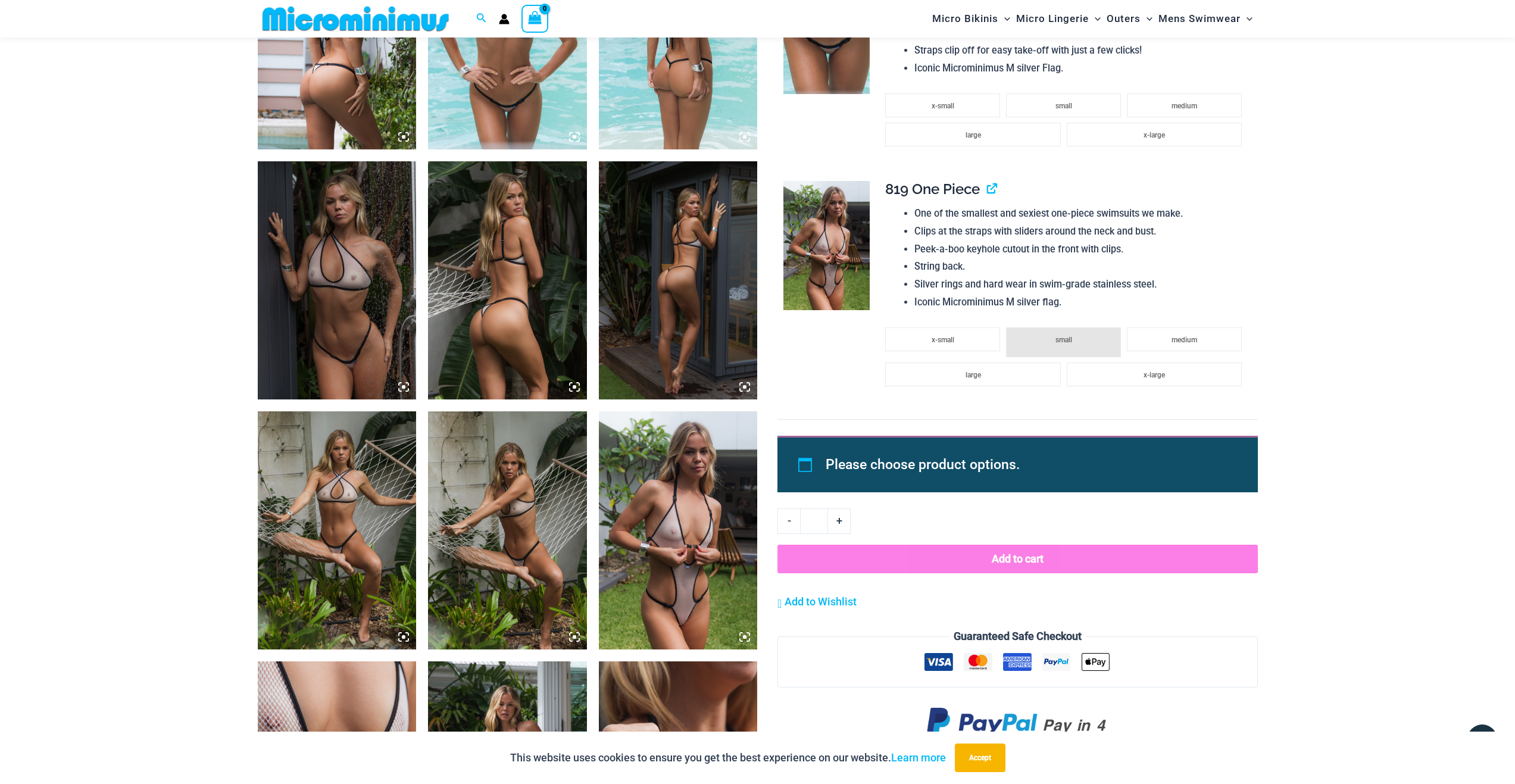
scroll to position [1478, 0]
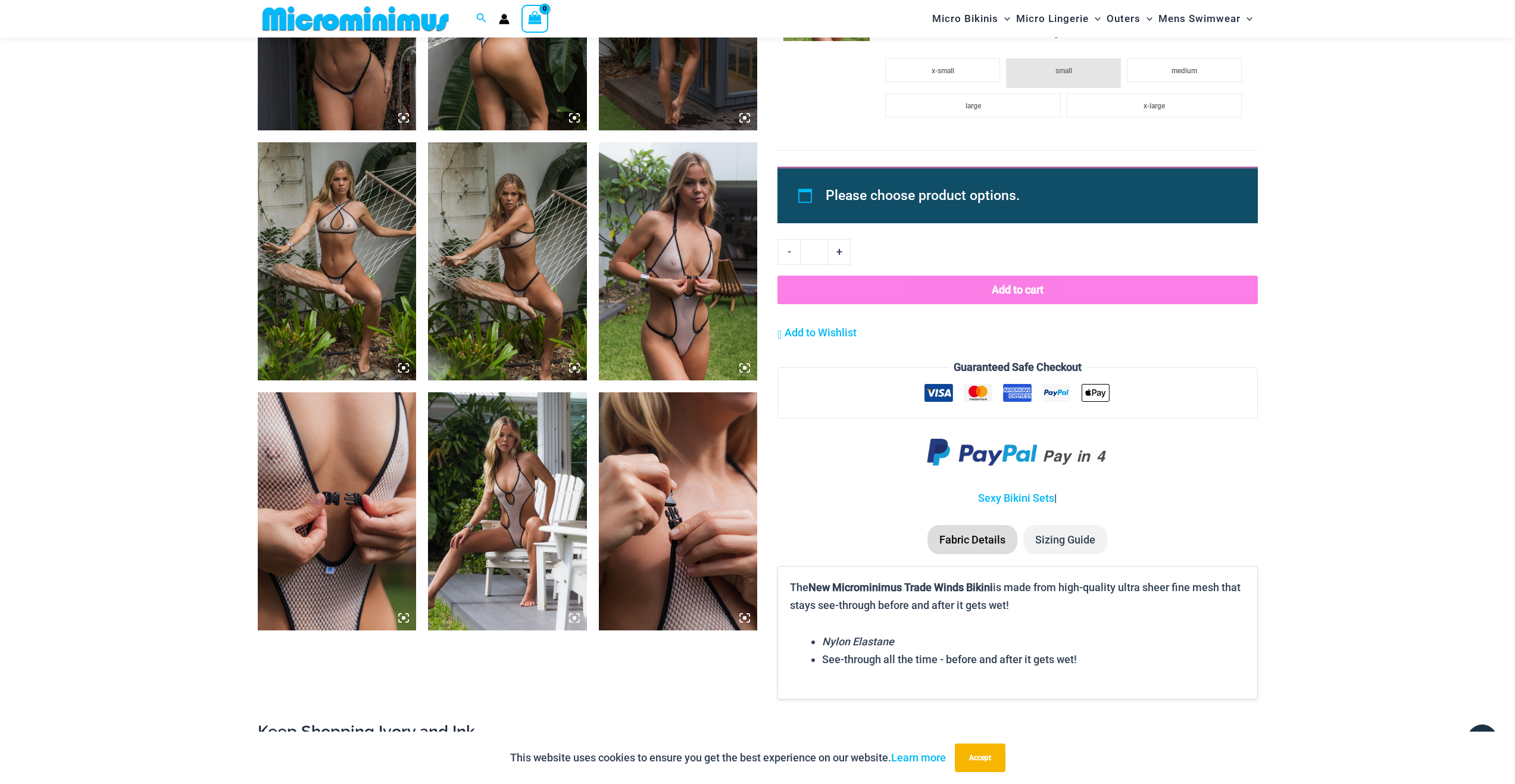
click at [684, 340] on img at bounding box center [678, 261] width 159 height 238
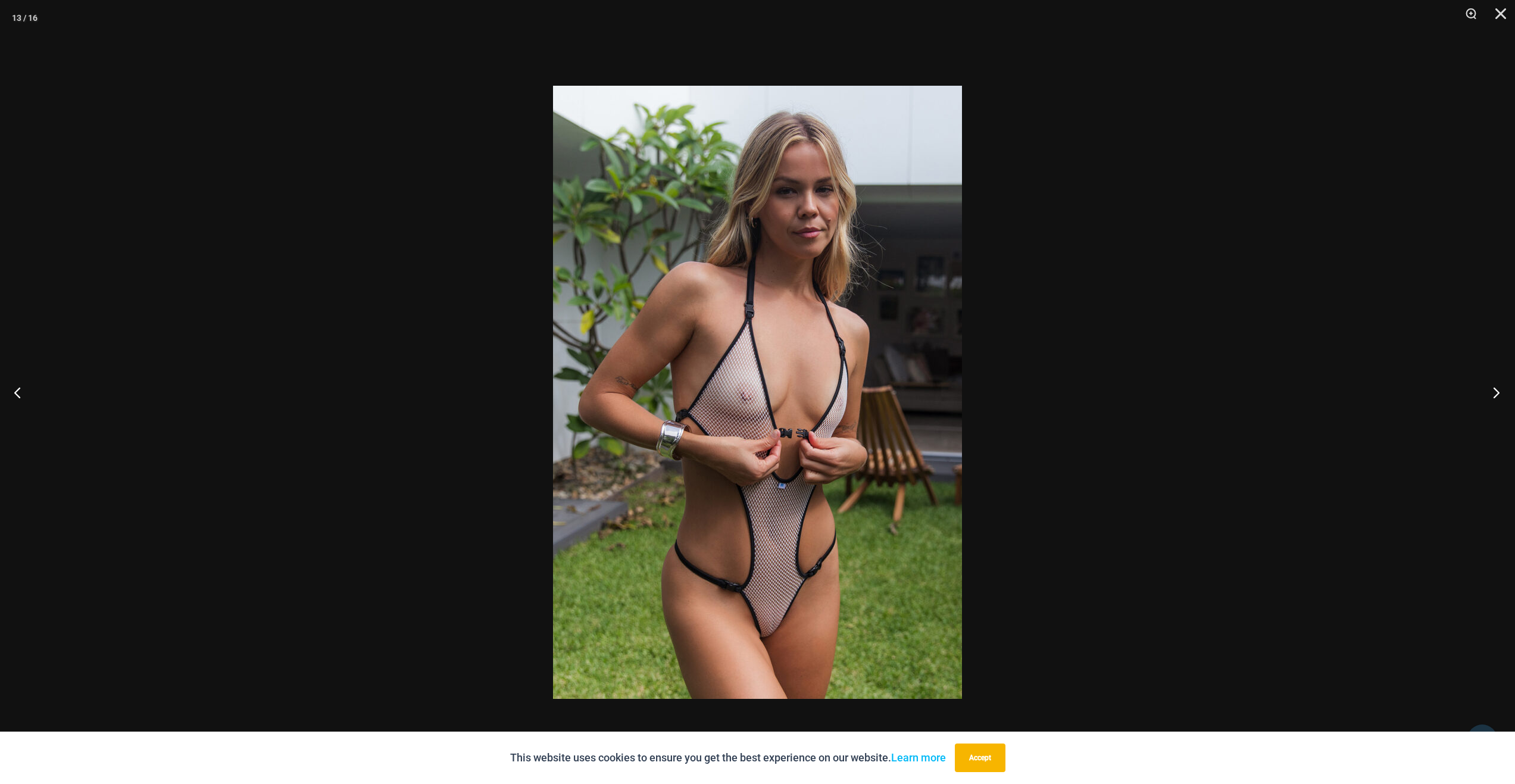
click at [1490, 384] on button "Next" at bounding box center [1492, 392] width 45 height 59
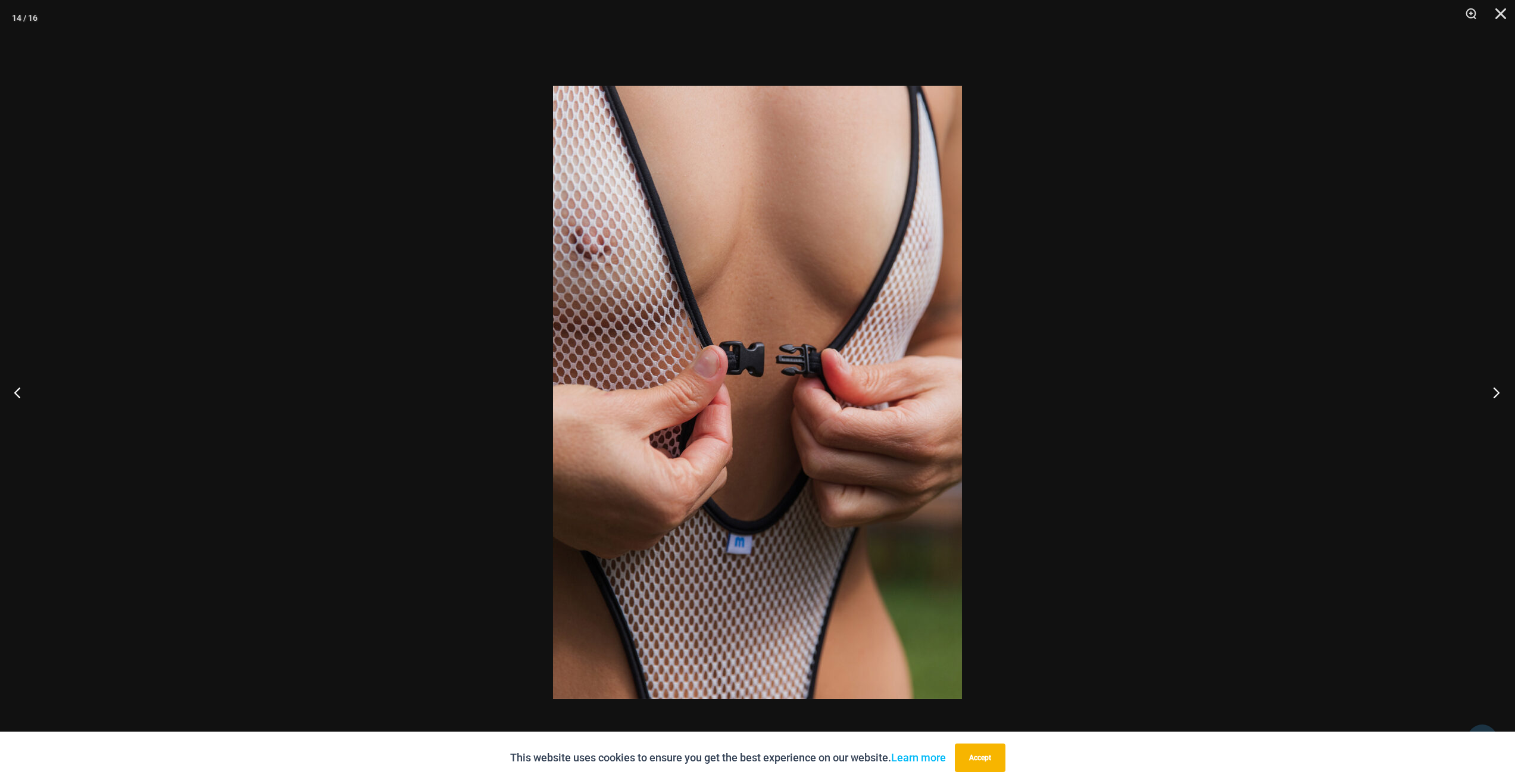
click at [1490, 384] on button "Next" at bounding box center [1492, 392] width 45 height 59
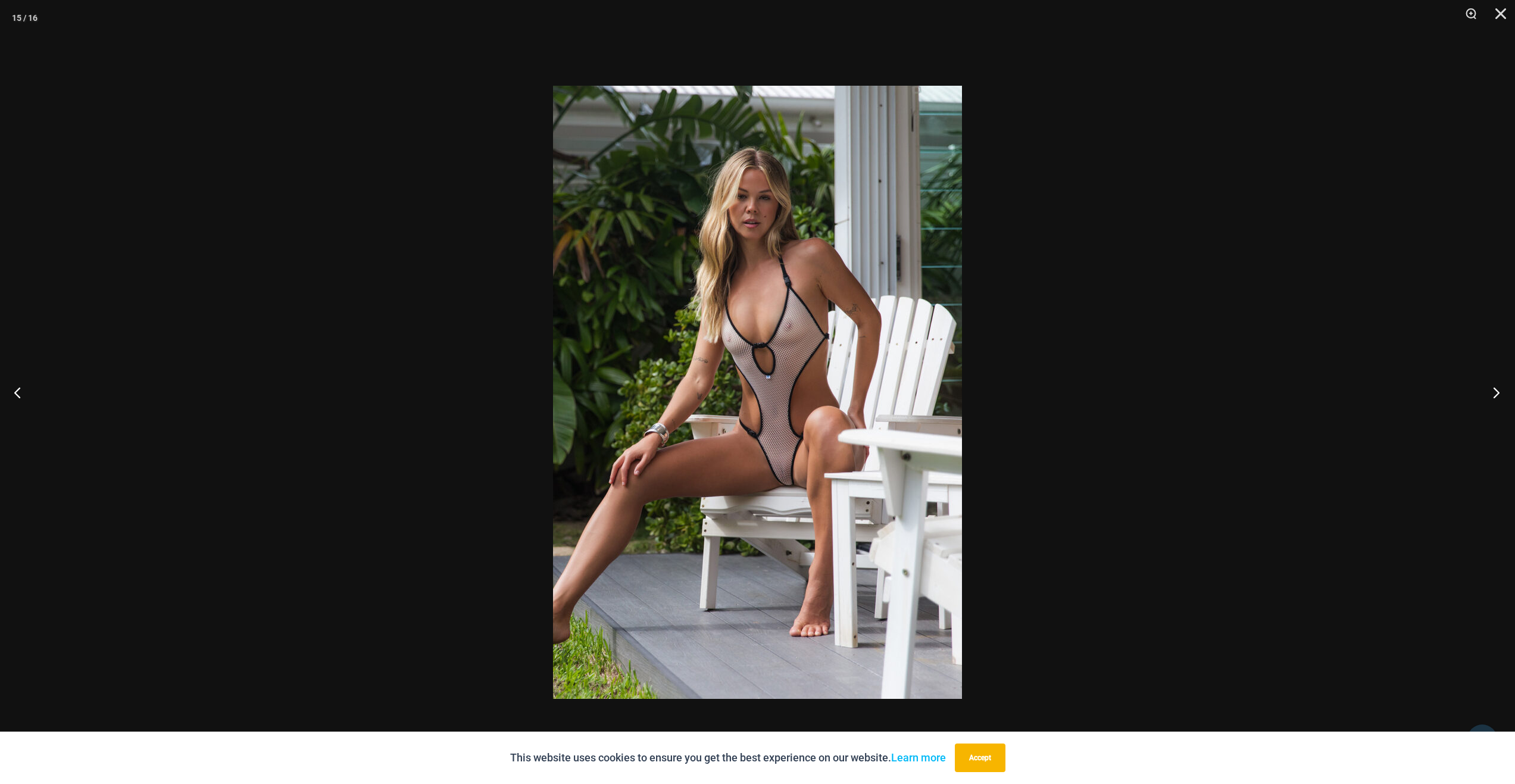
click at [1490, 384] on button "Next" at bounding box center [1492, 392] width 45 height 59
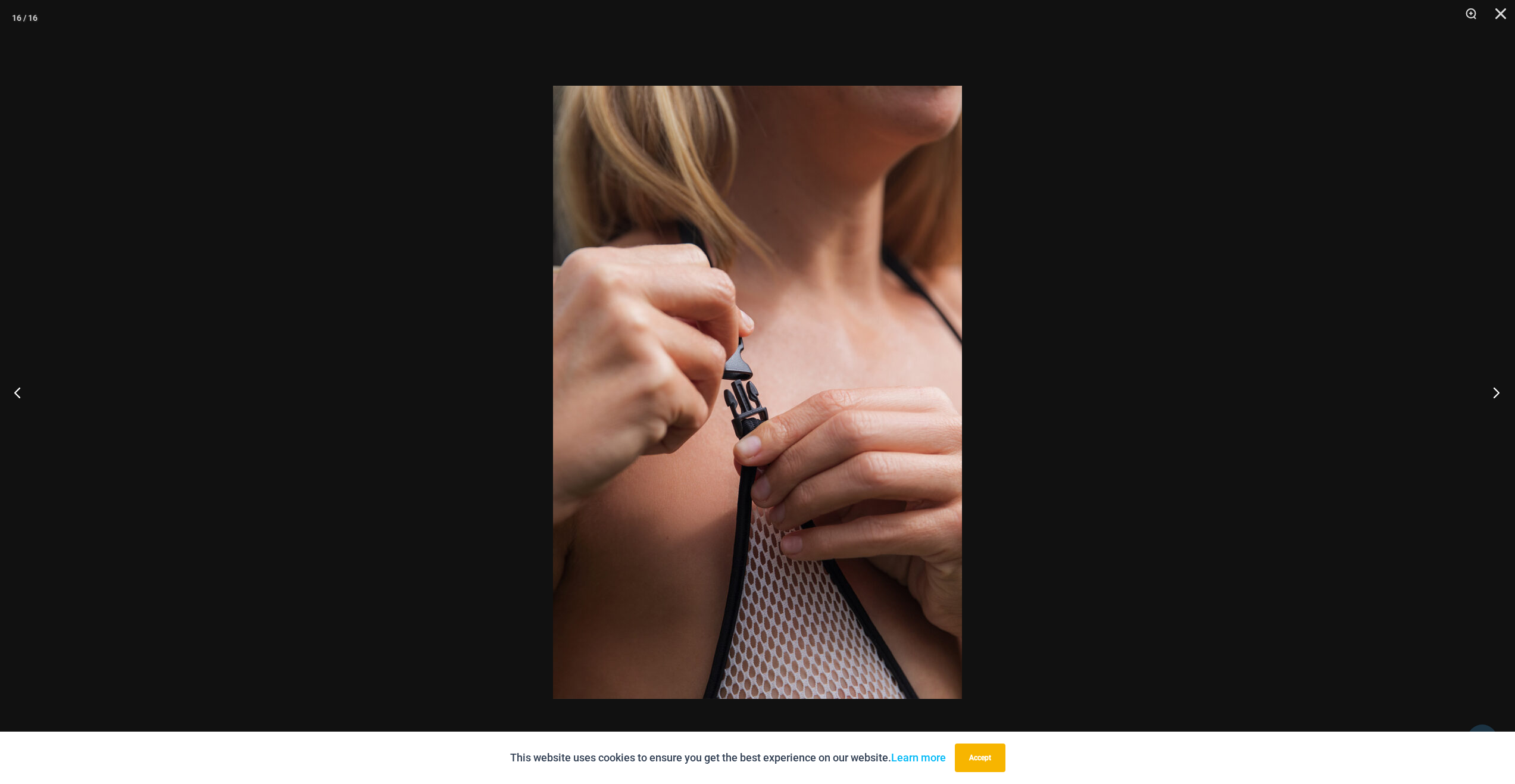
click at [1490, 384] on button "Next" at bounding box center [1492, 392] width 45 height 59
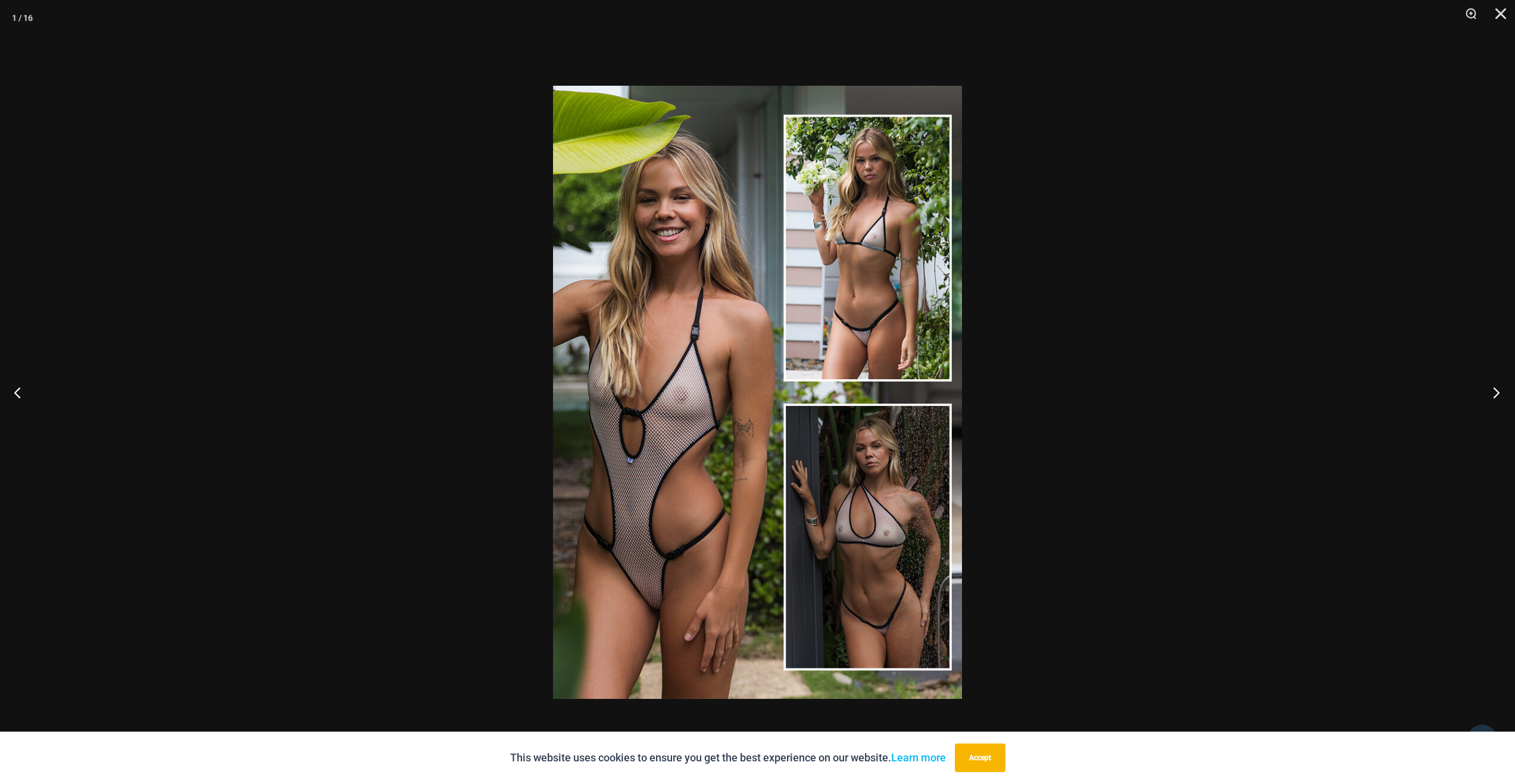
click at [1490, 384] on button "Next" at bounding box center [1492, 392] width 45 height 59
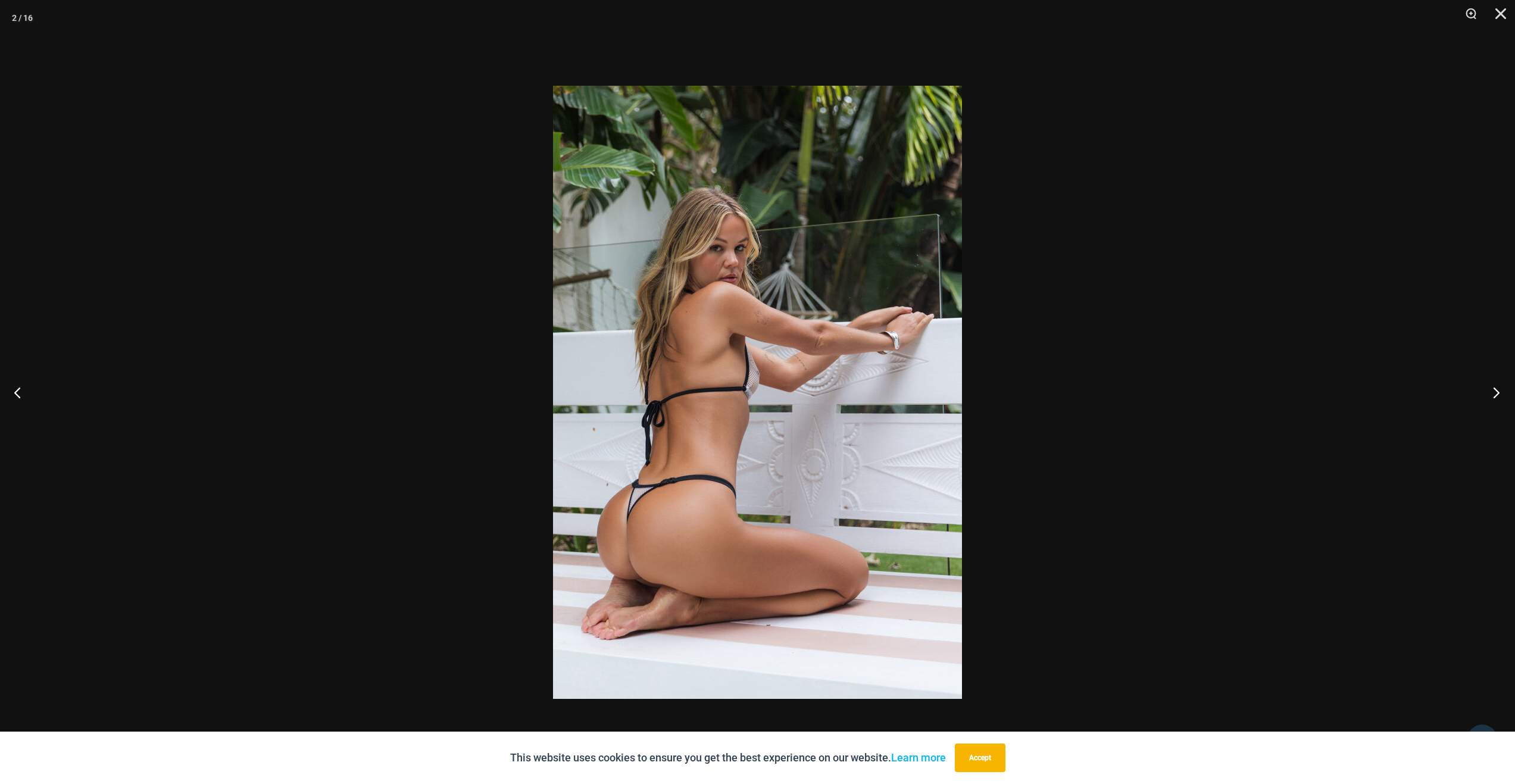
click at [1490, 384] on button "Next" at bounding box center [1492, 392] width 45 height 59
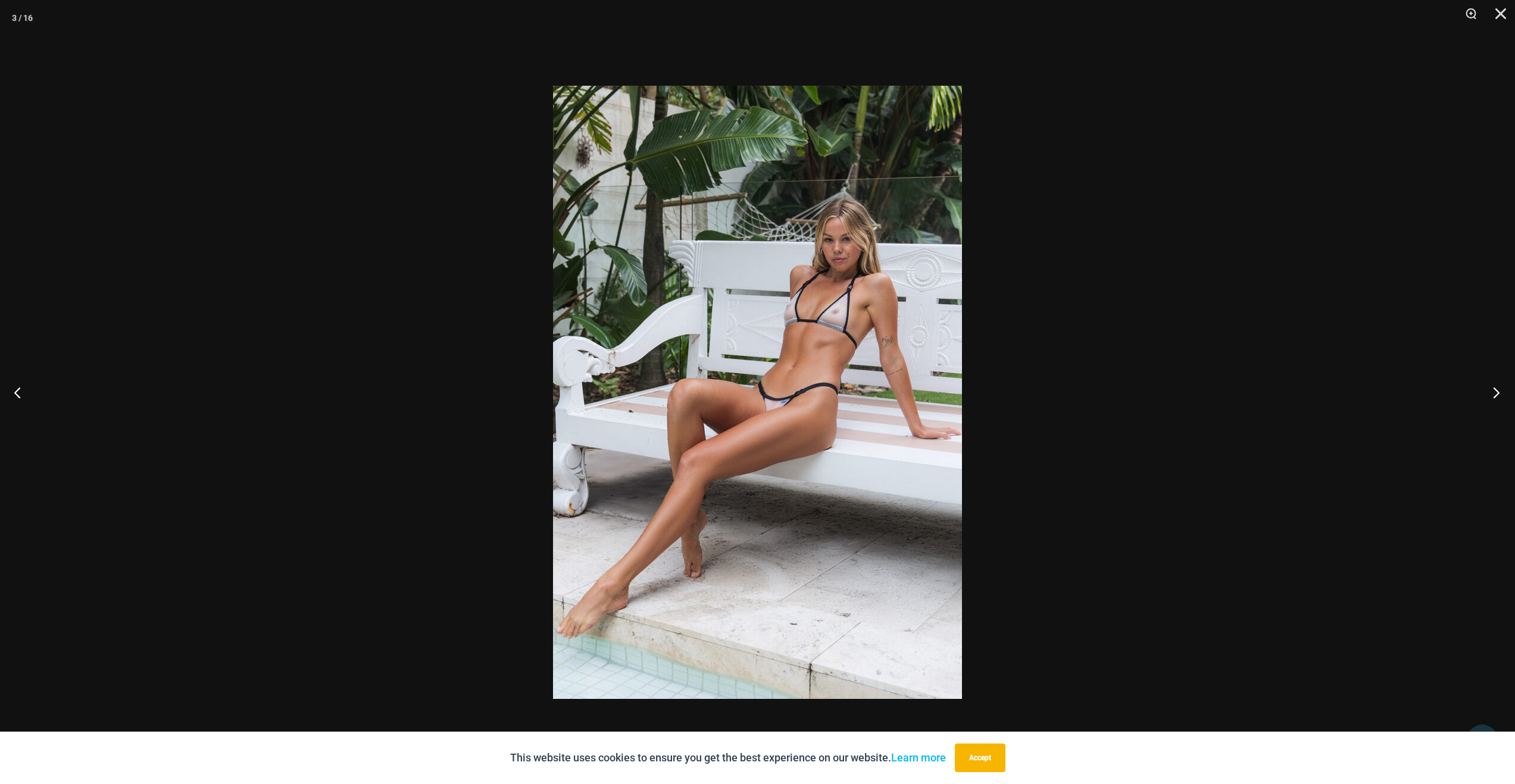
click at [1490, 384] on button "Next" at bounding box center [1492, 392] width 45 height 59
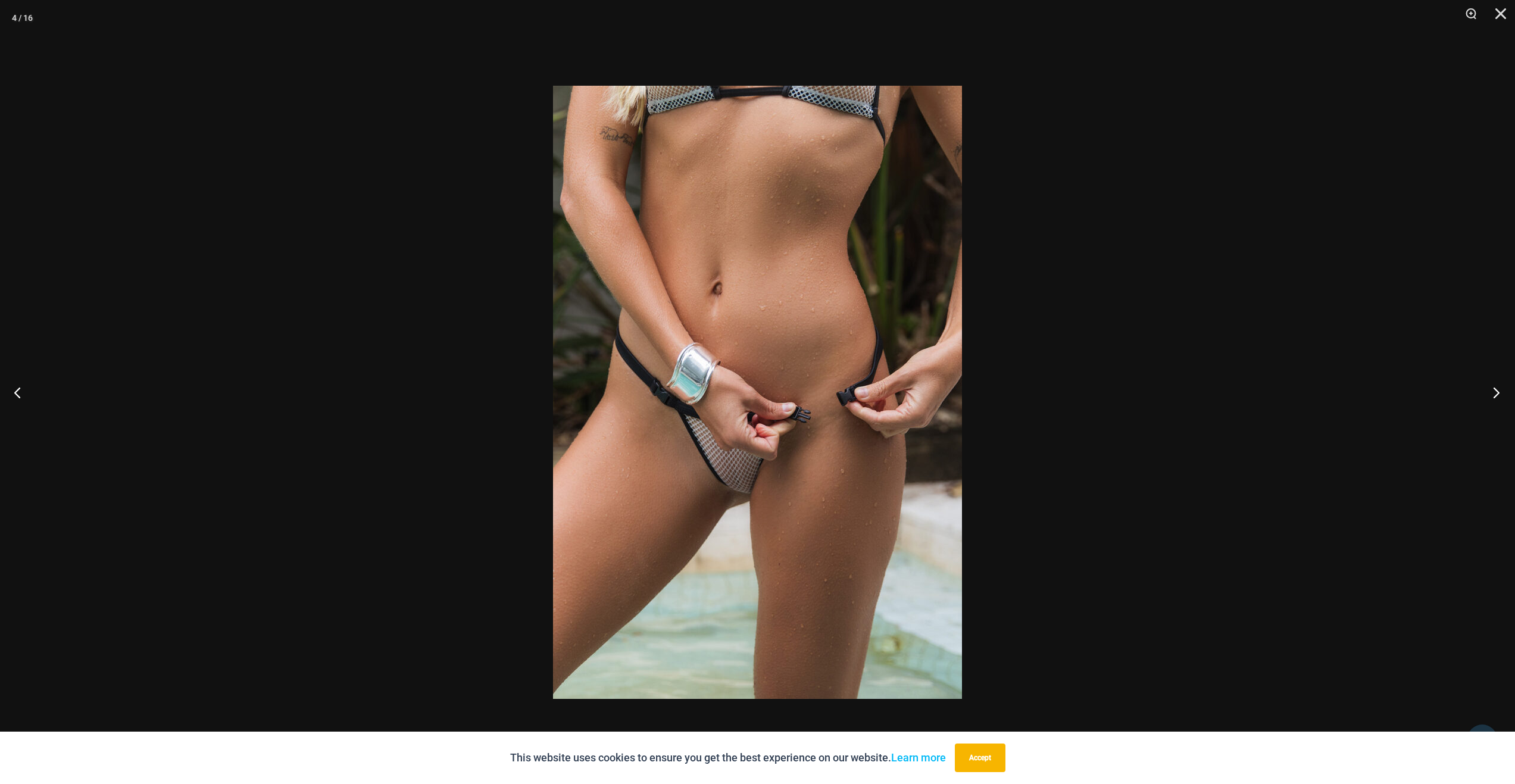
click at [1490, 384] on button "Next" at bounding box center [1492, 392] width 45 height 59
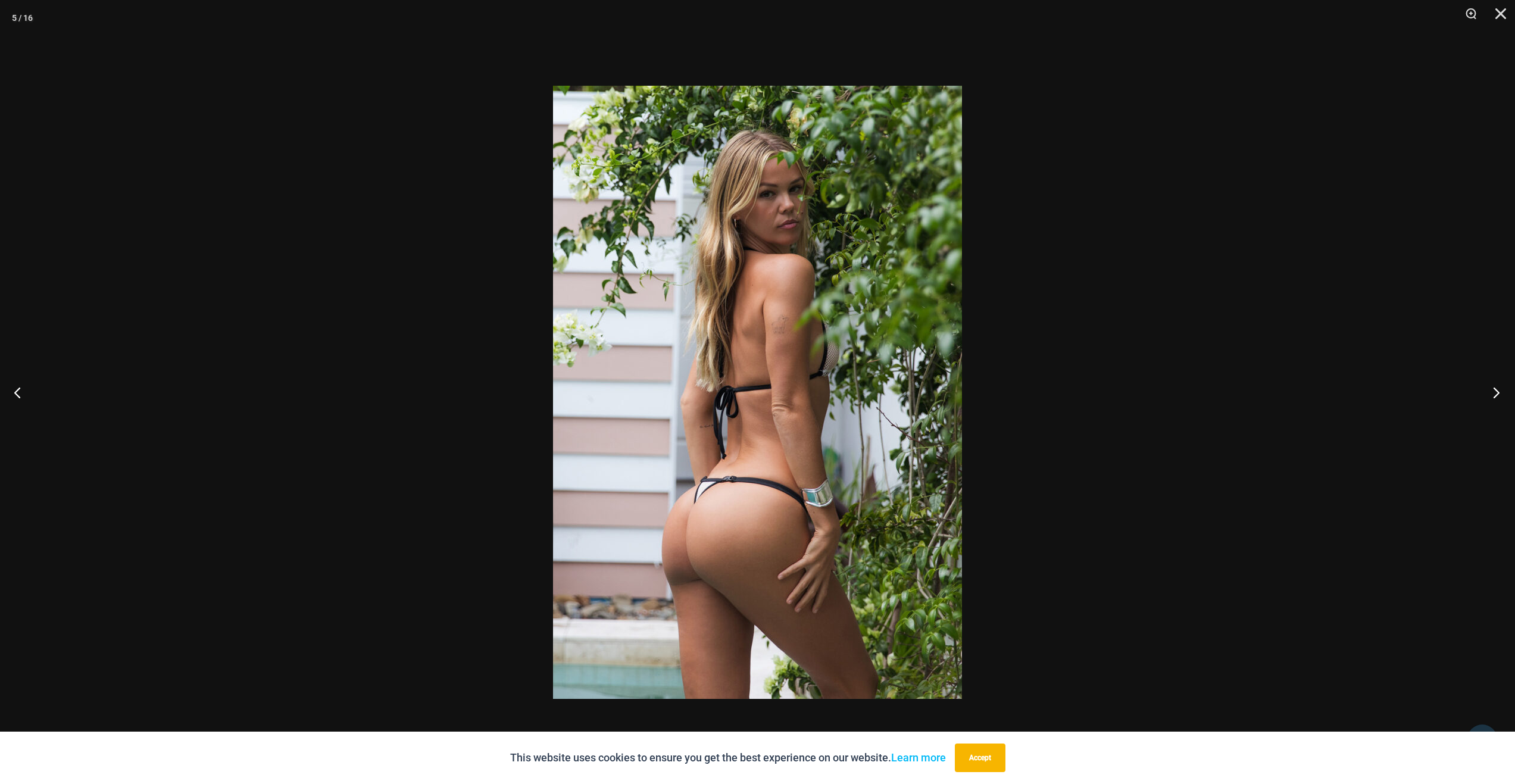
click at [1490, 384] on button "Next" at bounding box center [1492, 392] width 45 height 59
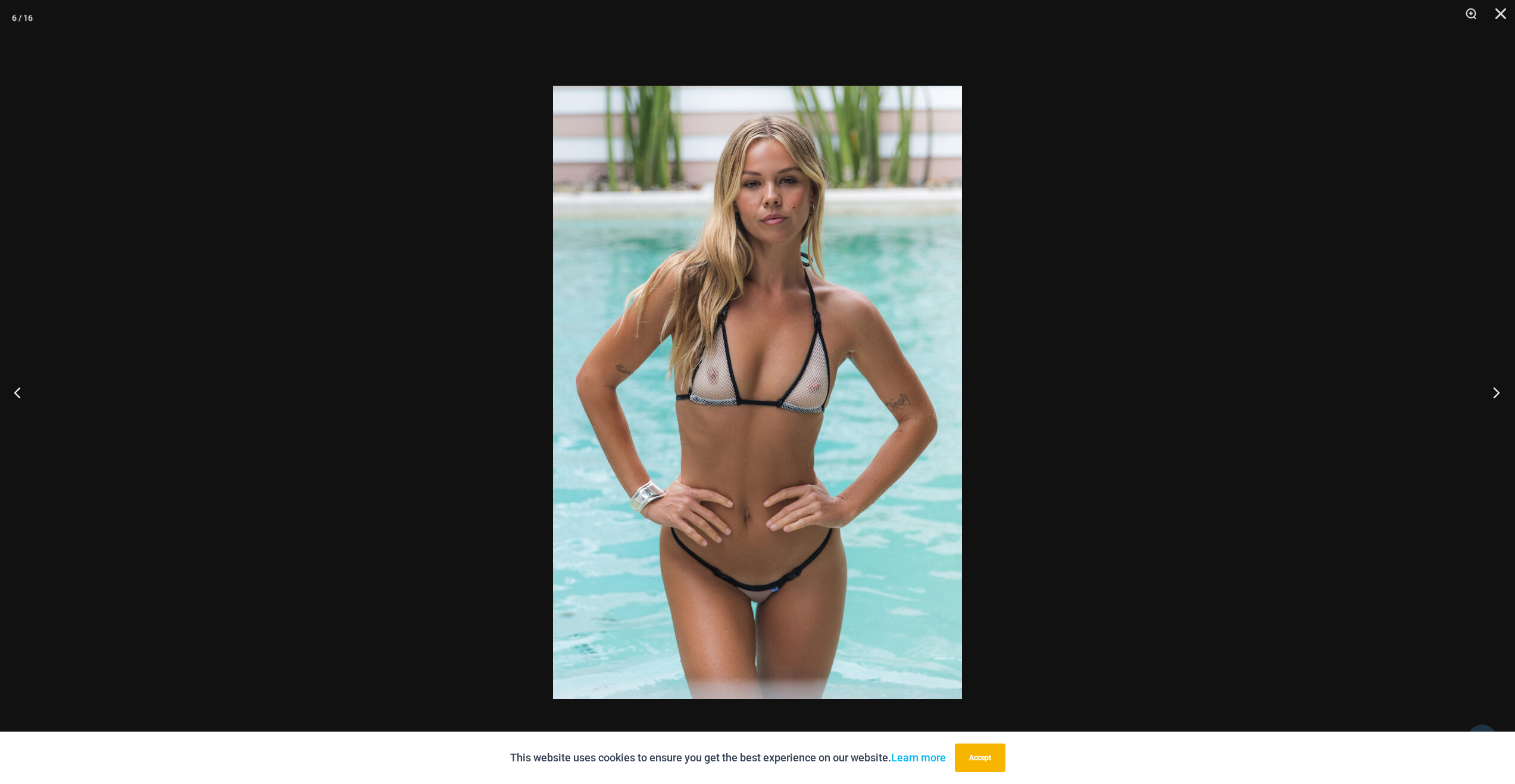
click at [1490, 384] on button "Next" at bounding box center [1492, 392] width 45 height 59
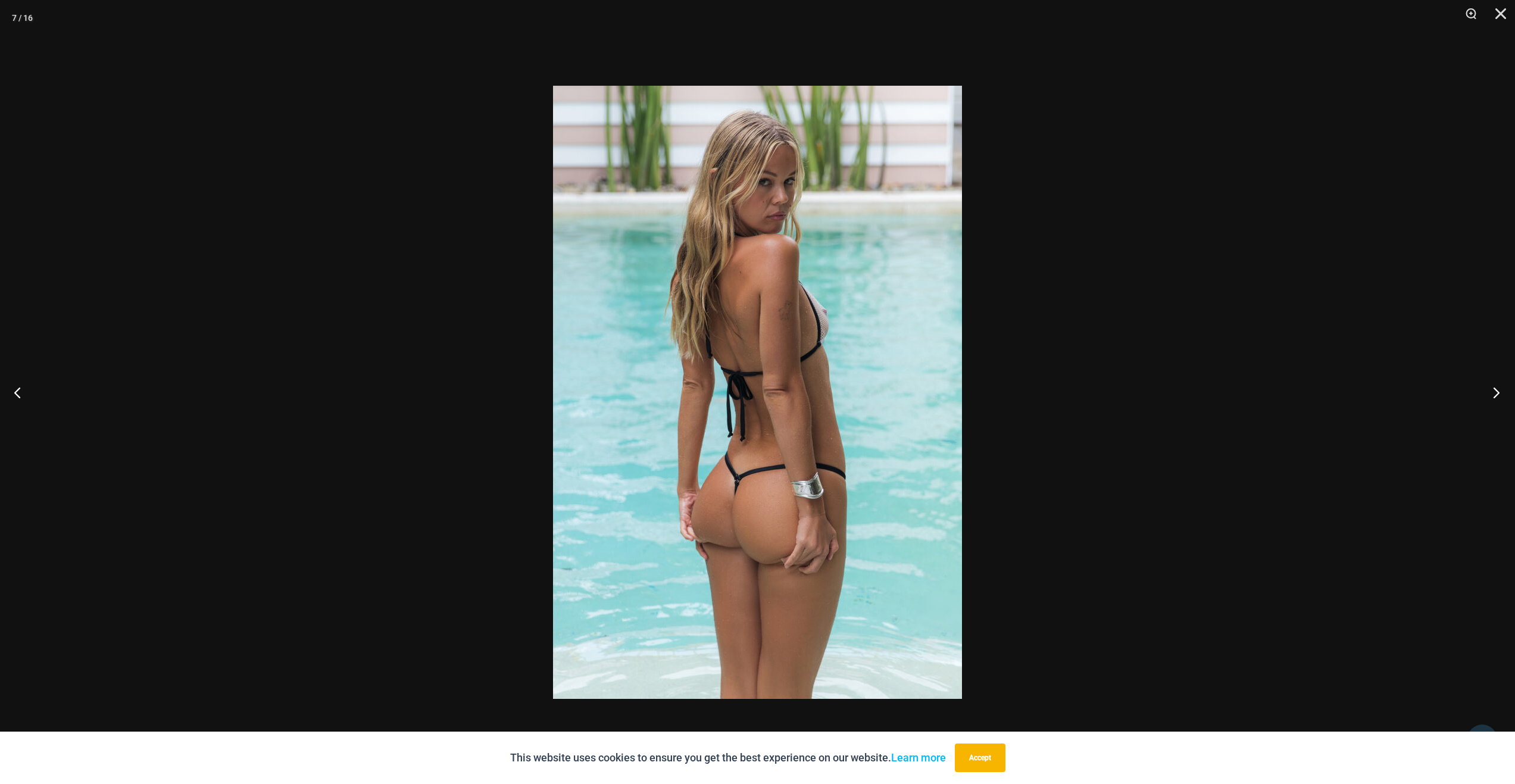
click at [1490, 384] on button "Next" at bounding box center [1492, 392] width 45 height 59
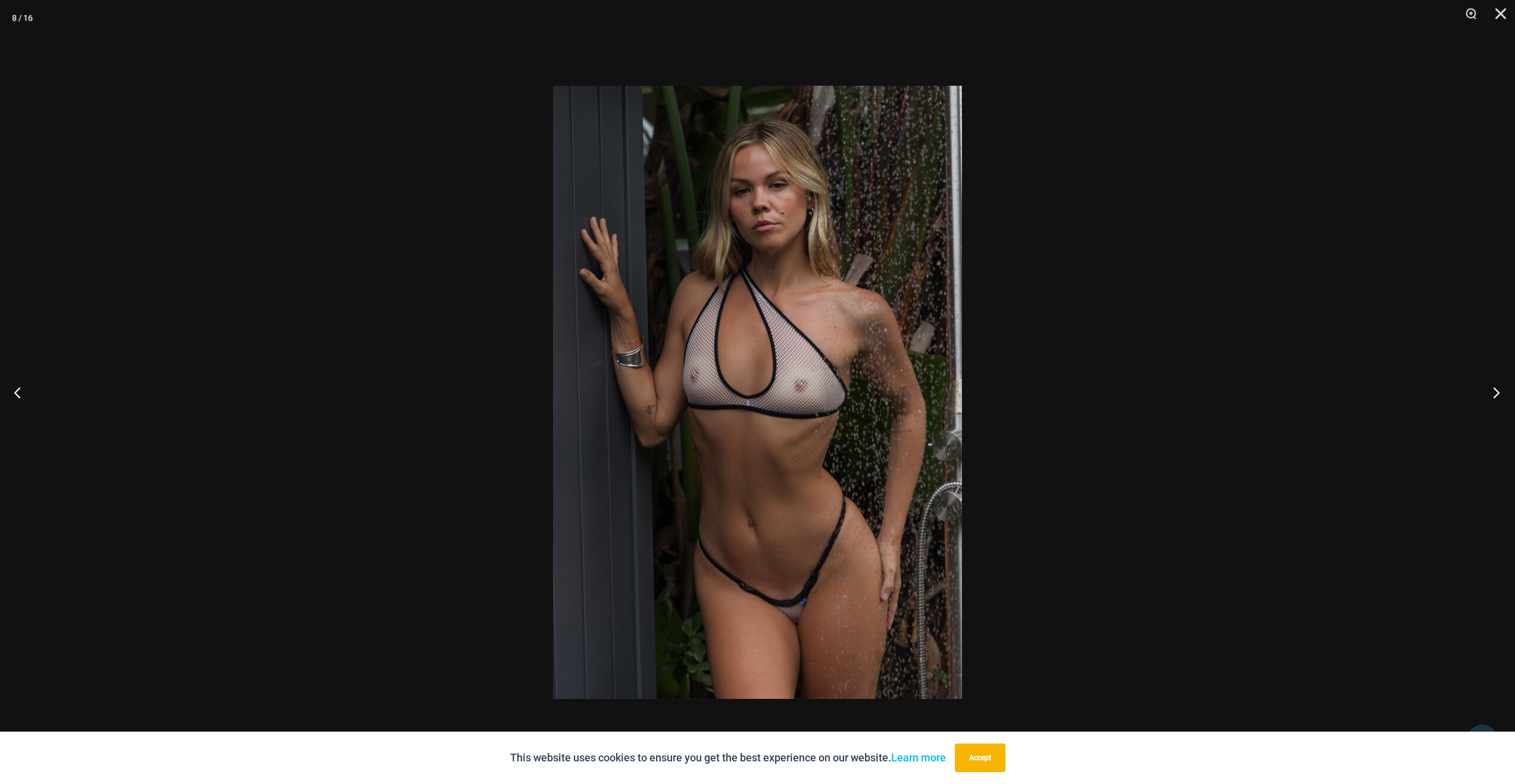
click at [1490, 384] on button "Next" at bounding box center [1492, 392] width 45 height 59
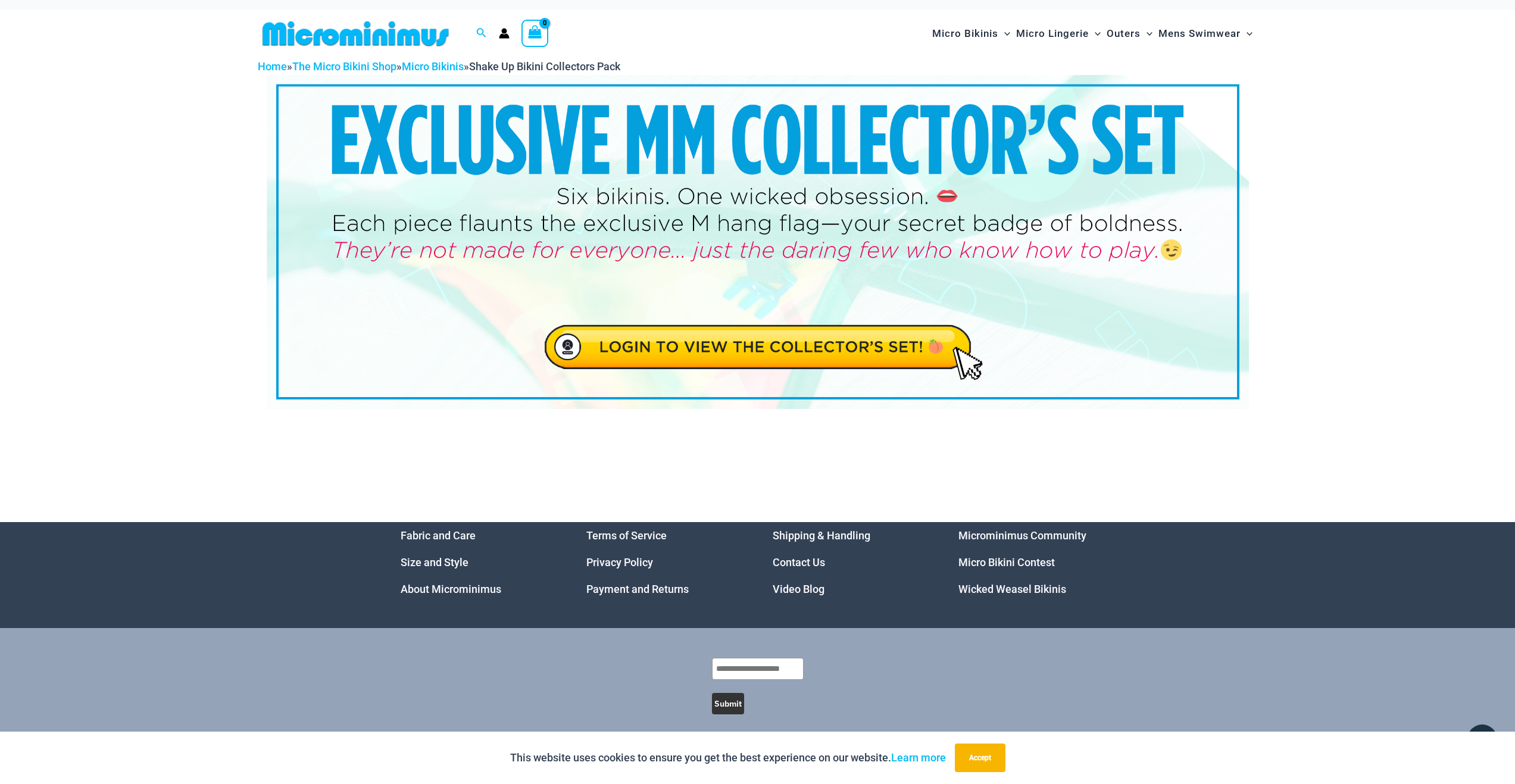
scroll to position [18, 0]
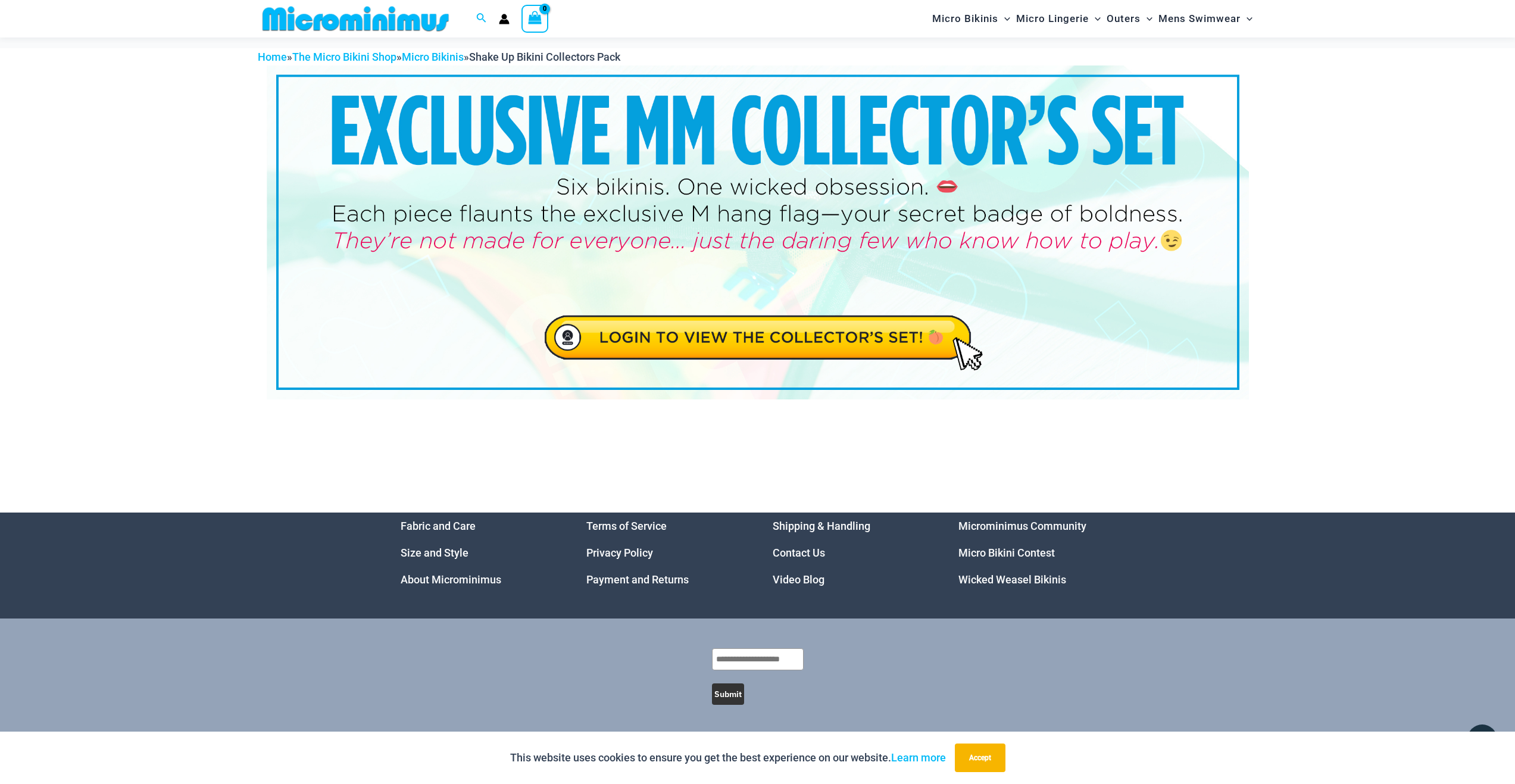
click at [768, 335] on img at bounding box center [758, 232] width 982 height 334
click at [315, 26] on img at bounding box center [355, 19] width 196 height 27
click at [443, 60] on link "Micro Bikinis" at bounding box center [432, 57] width 62 height 12
click at [819, 344] on img at bounding box center [758, 232] width 982 height 334
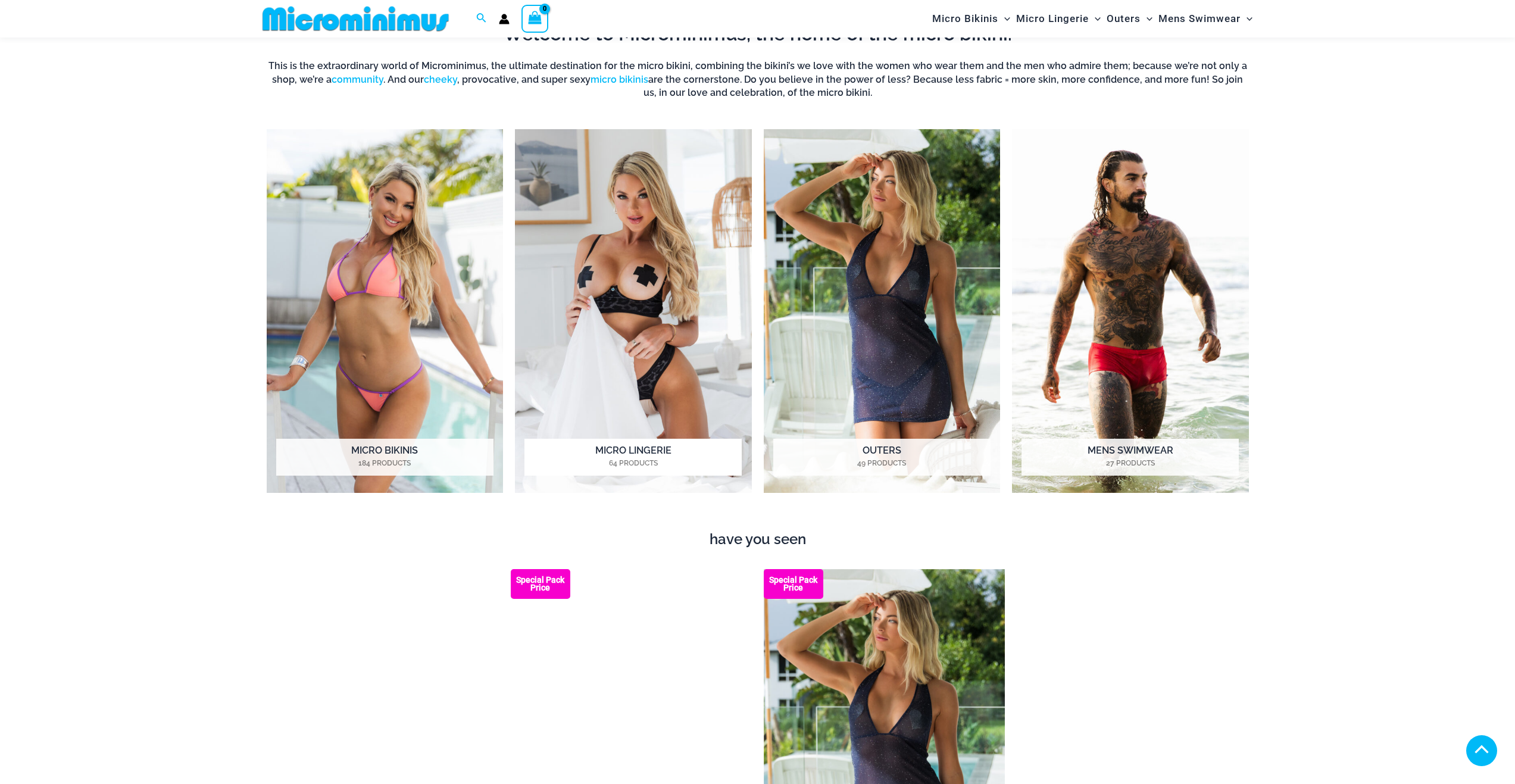
scroll to position [652, 0]
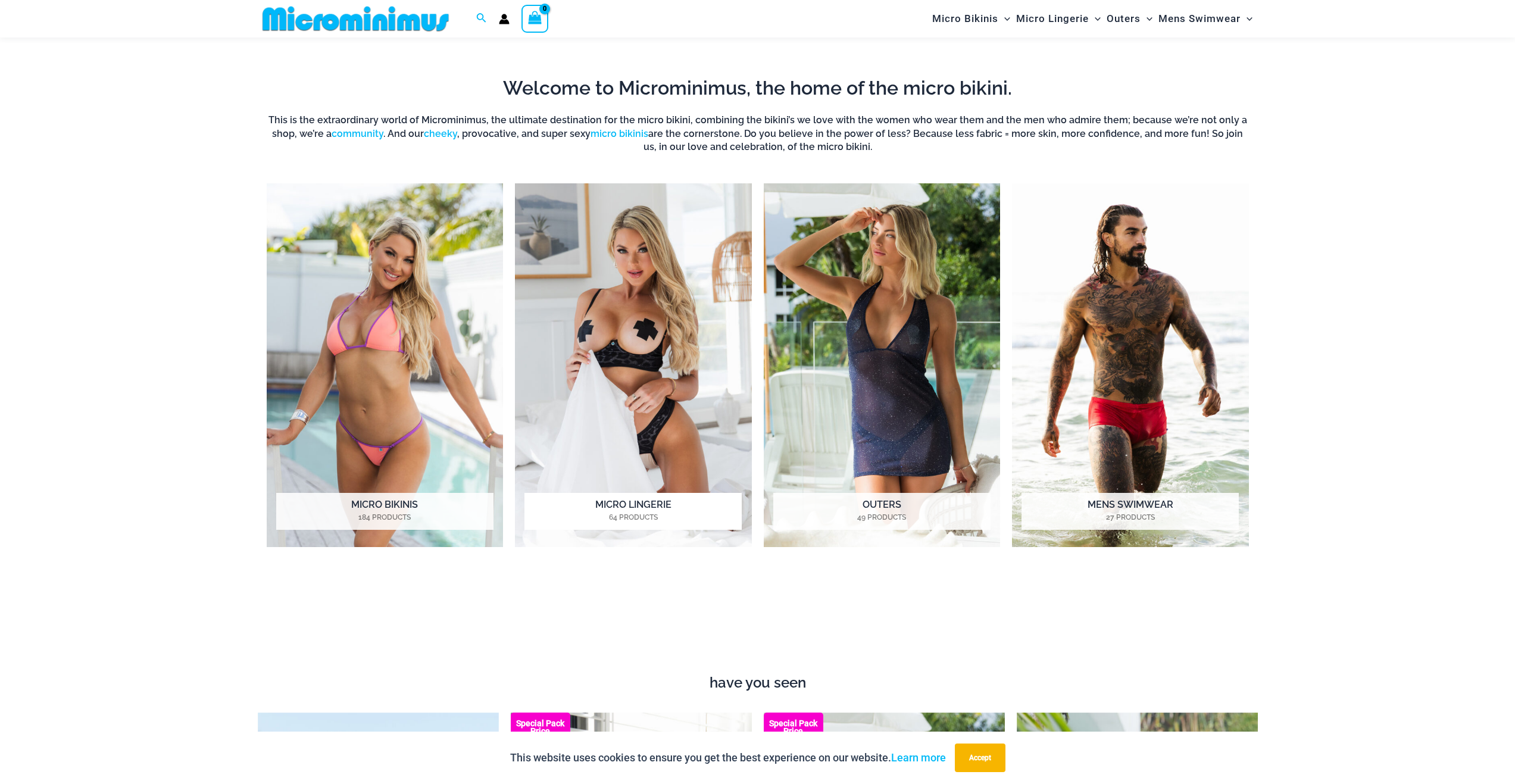
drag, startPoint x: 645, startPoint y: 343, endPoint x: 684, endPoint y: 349, distance: 39.5
click at [684, 349] on img "Visit product category Micro Lingerie" at bounding box center [633, 365] width 237 height 363
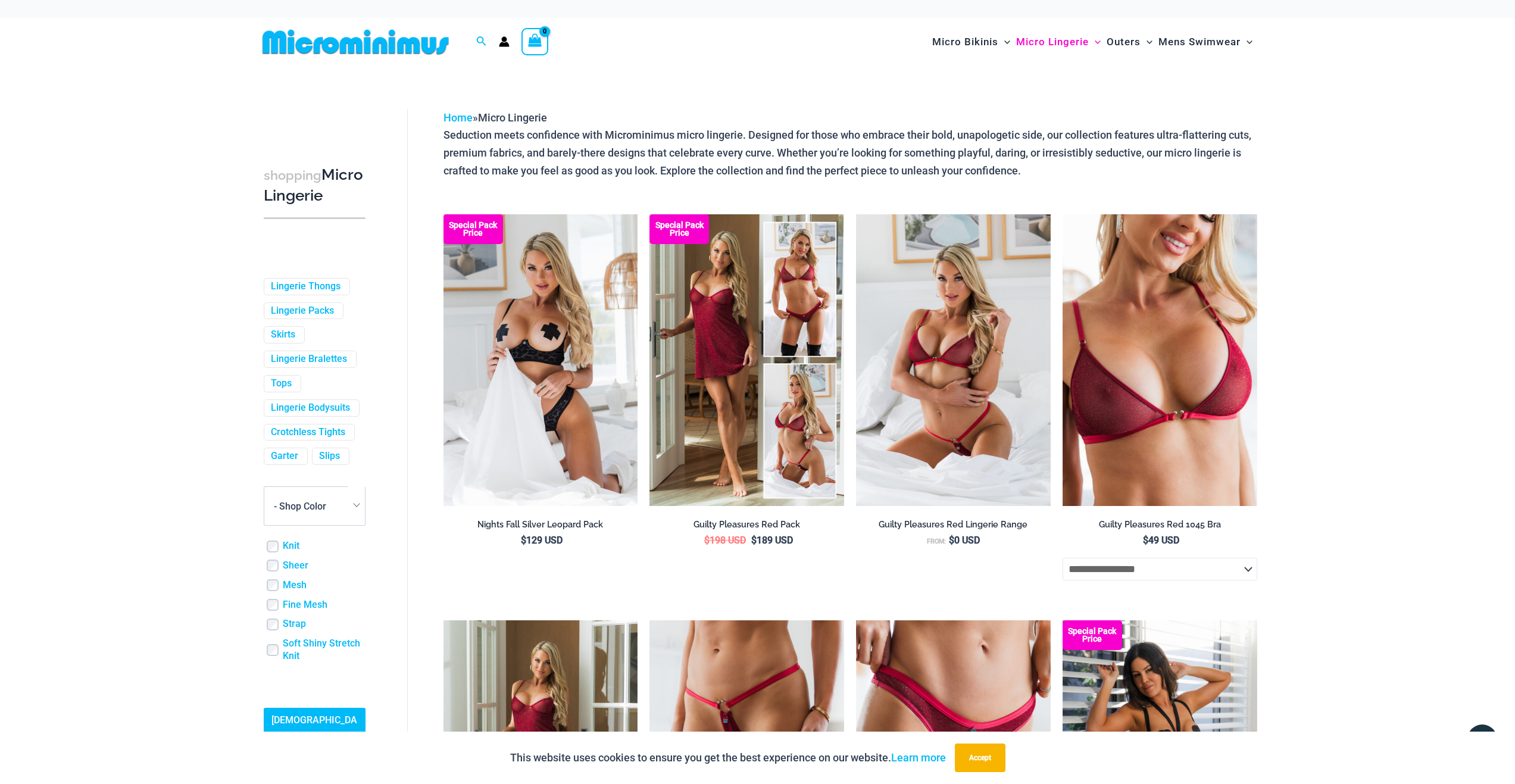
click at [362, 40] on img at bounding box center [355, 42] width 196 height 27
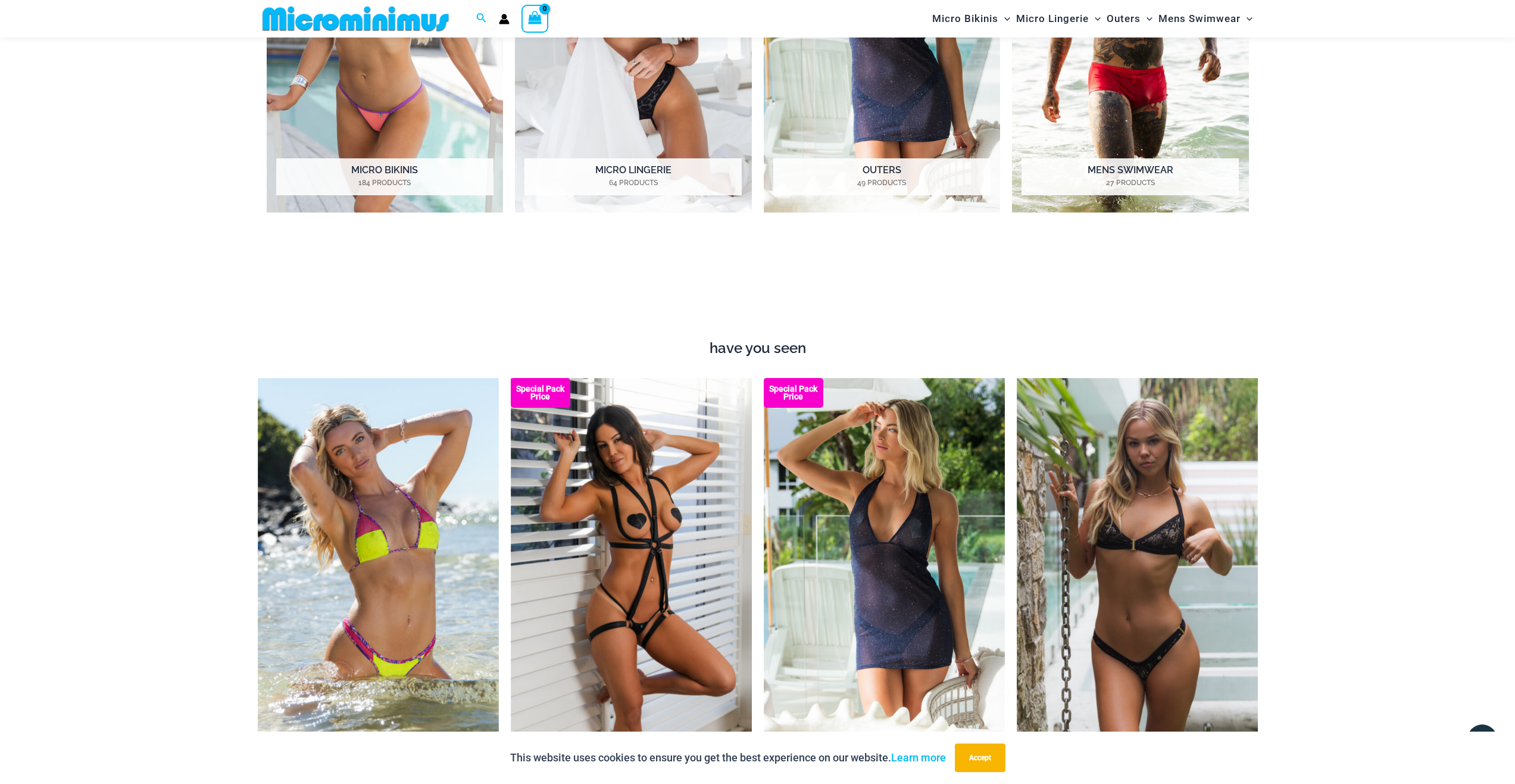
scroll to position [1085, 0]
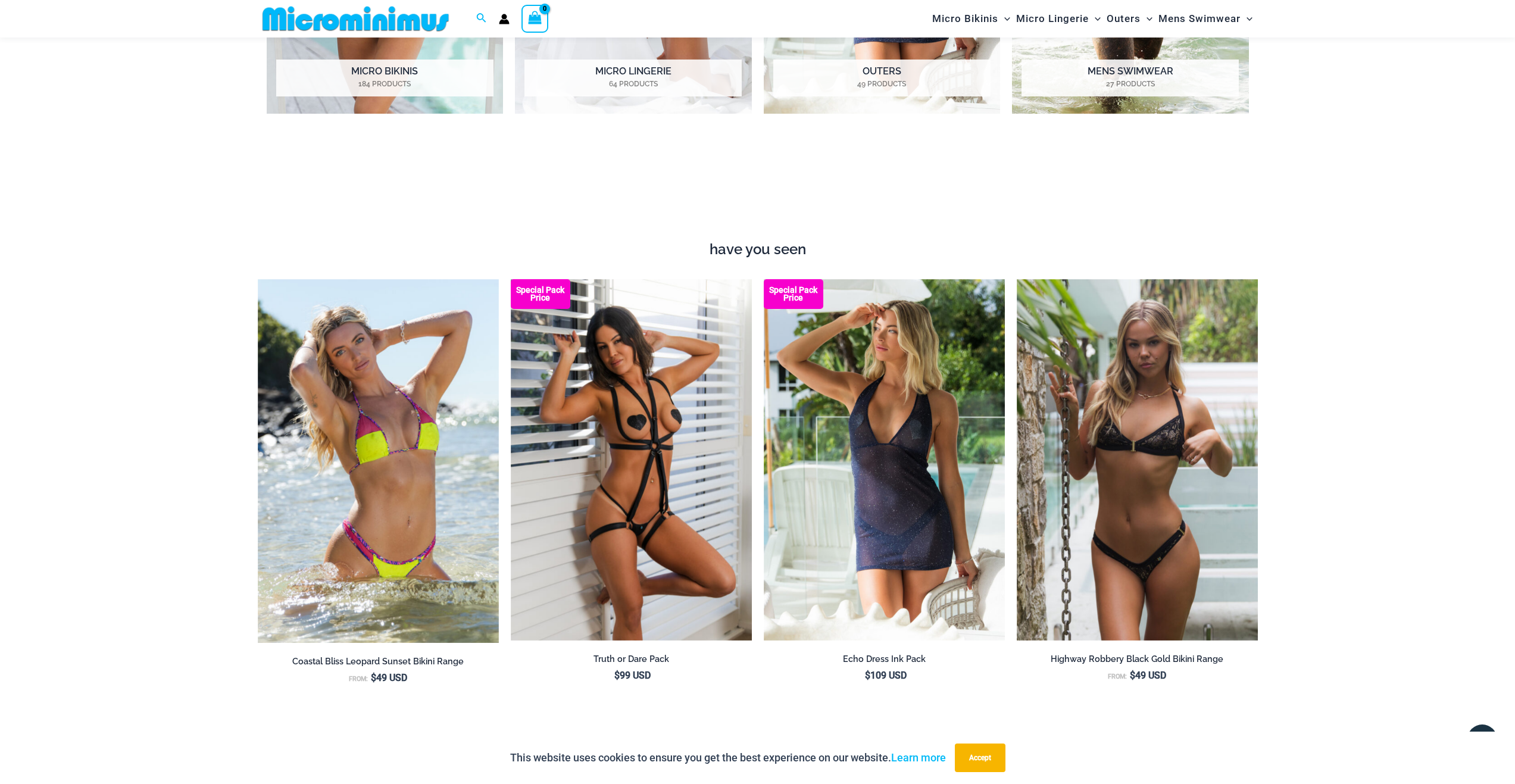
click at [831, 712] on ul "Coastal Bliss Leopard Sunset Bikini Range From: $ 49 USD Special Pack Price Tru…" at bounding box center [757, 503] width 1000 height 449
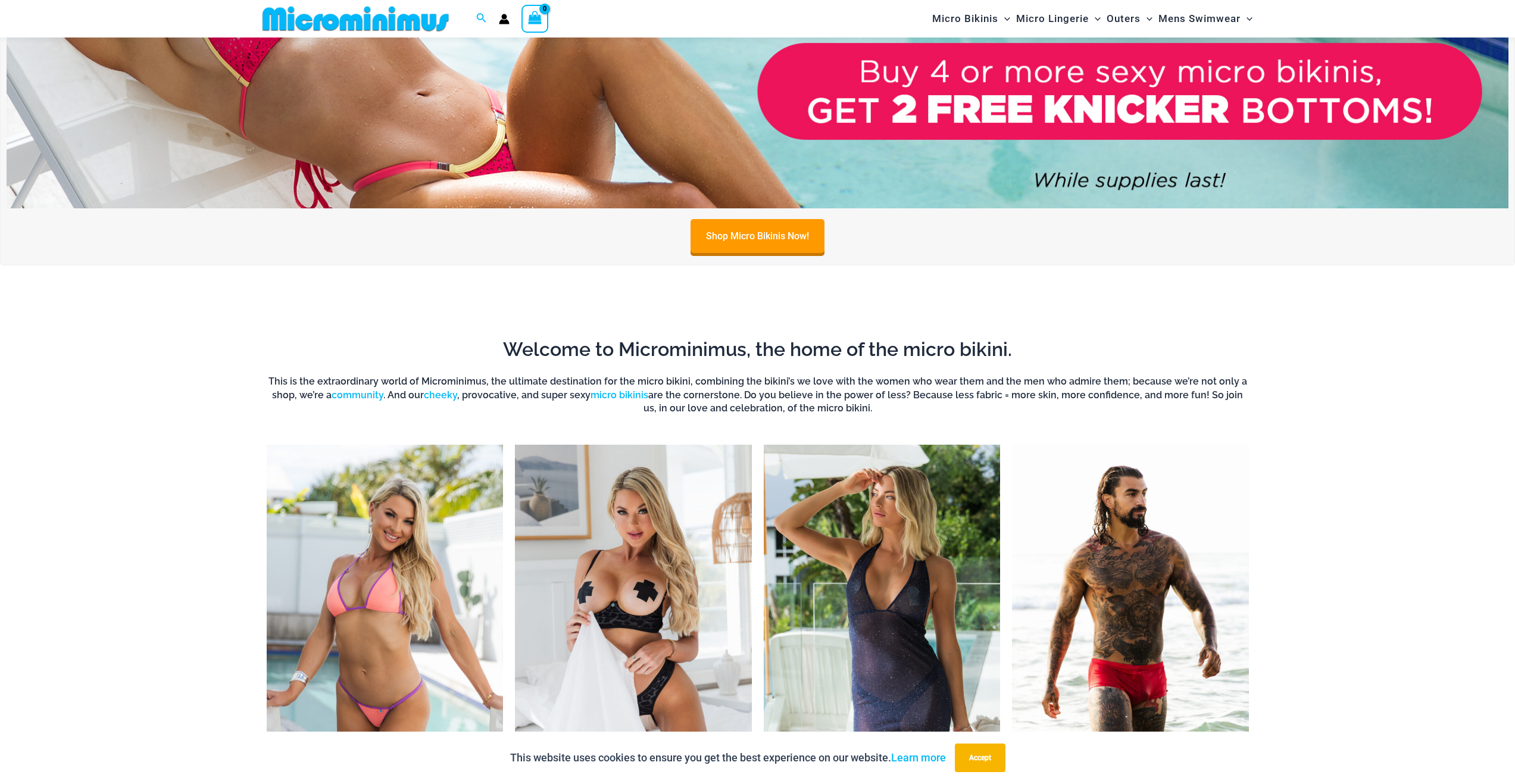
scroll to position [288, 0]
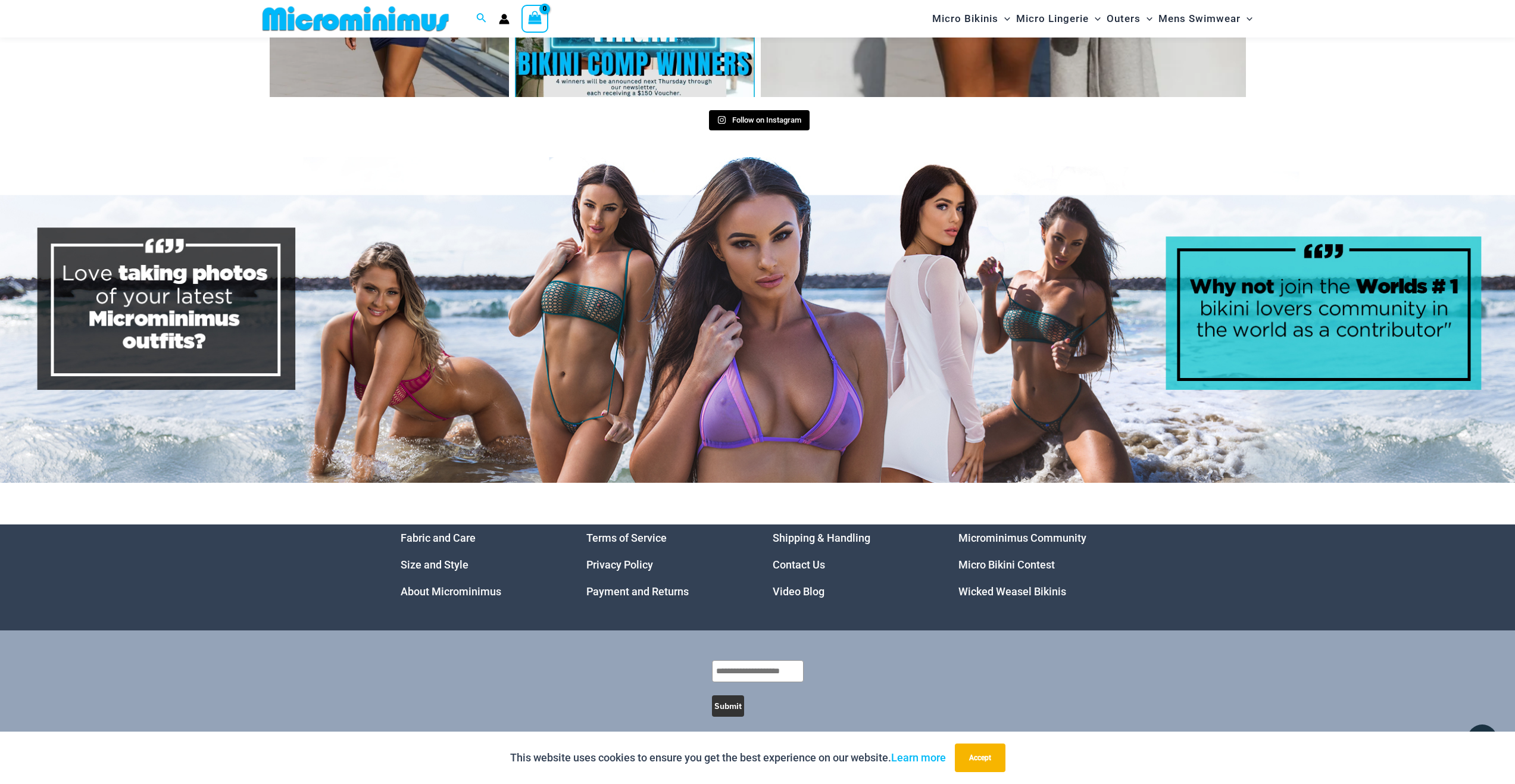
scroll to position [5726, 0]
